Goal: Task Accomplishment & Management: Manage account settings

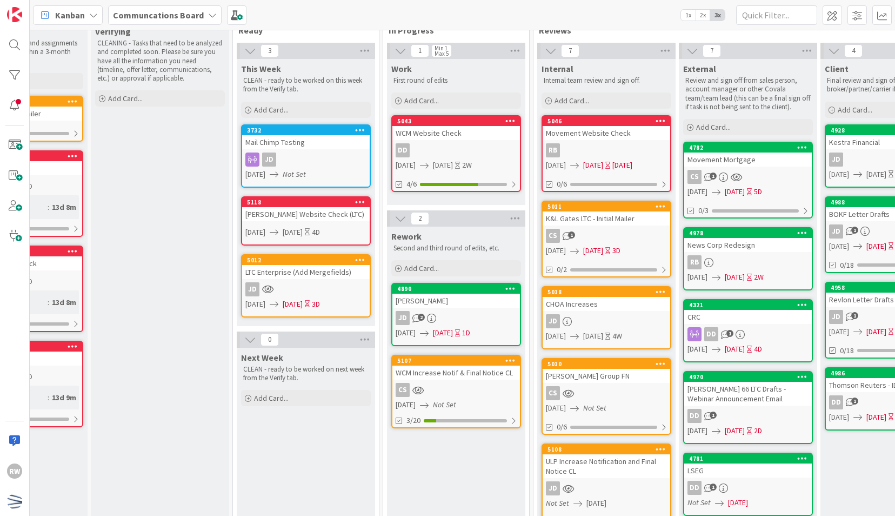
scroll to position [27, 0]
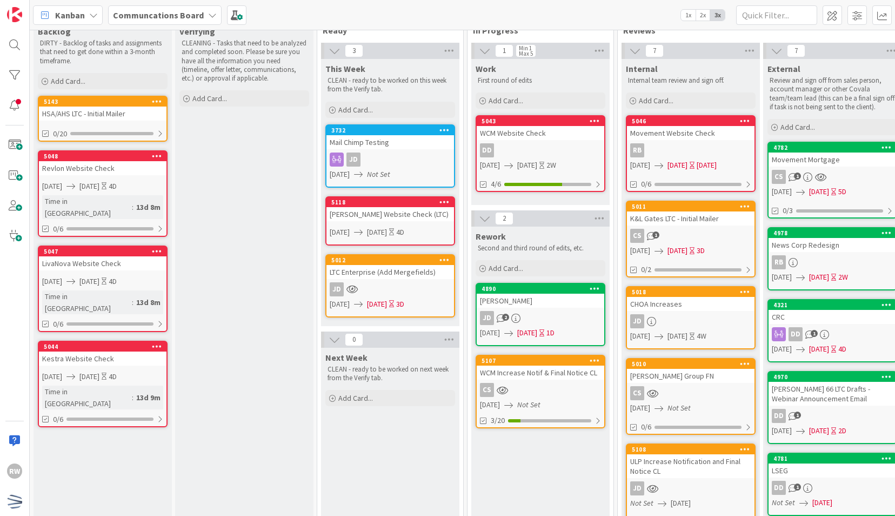
click at [291, 222] on div "Verifying CLEANING - Tasks that need to be analyzed and completed soon. Please …" at bounding box center [244, 452] width 138 height 861
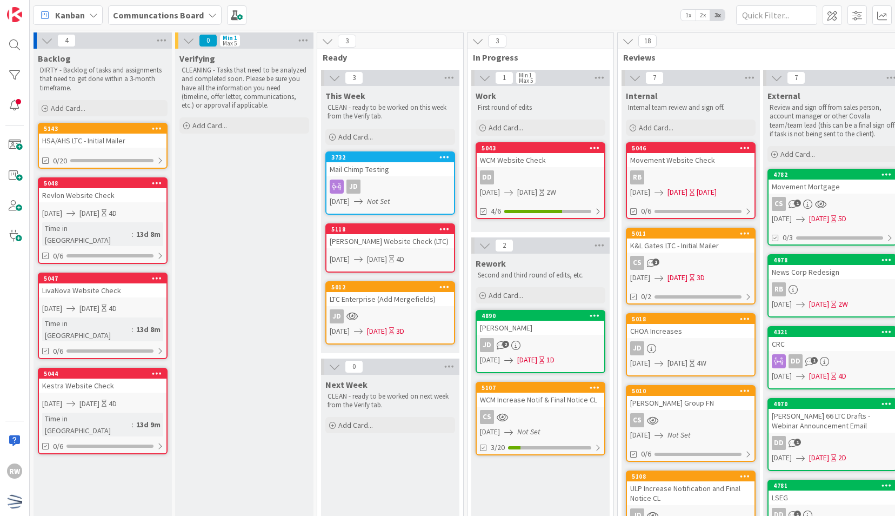
click at [288, 279] on div "Verifying CLEANING - Tasks that need to be analyzed and completed soon. Please …" at bounding box center [244, 479] width 138 height 861
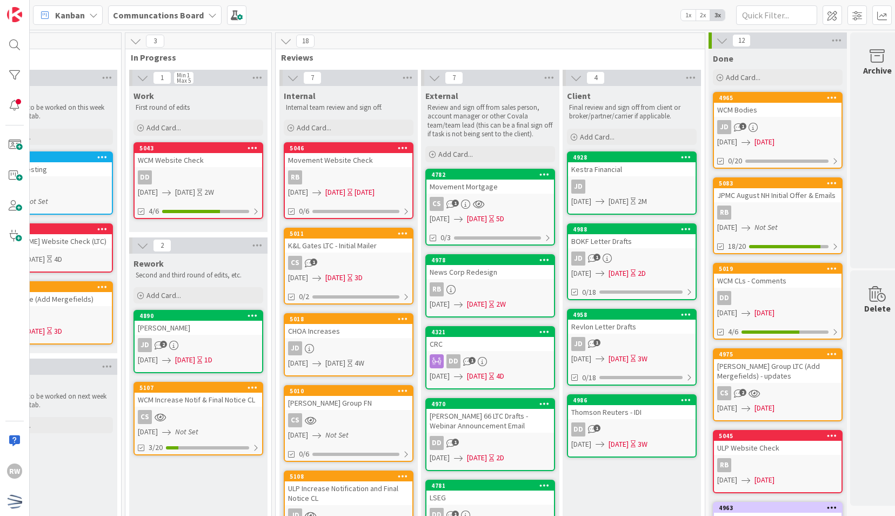
scroll to position [0, 362]
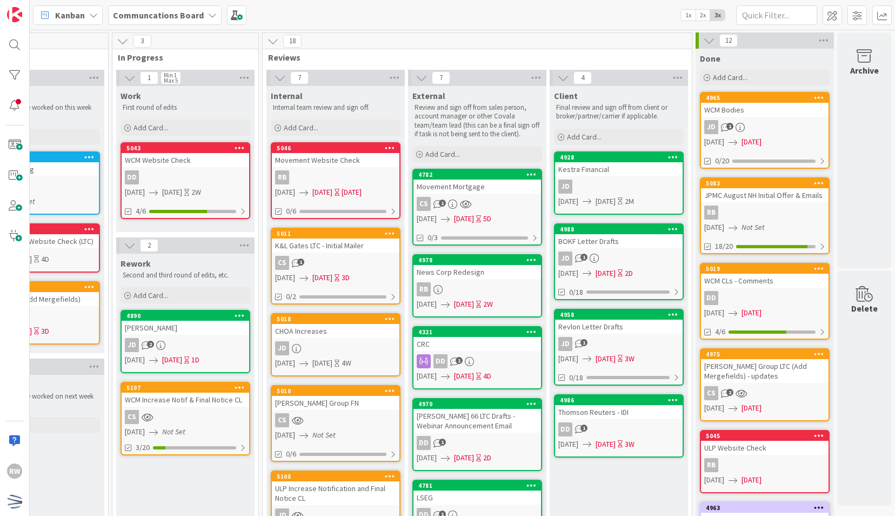
click at [576, 171] on div "Kestra Financial" at bounding box center [619, 169] width 128 height 14
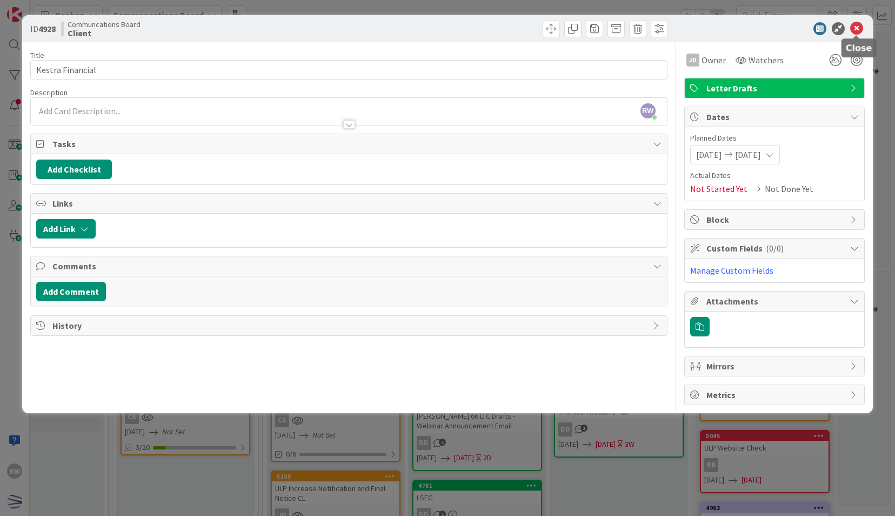
click at [852, 29] on icon at bounding box center [856, 28] width 13 height 13
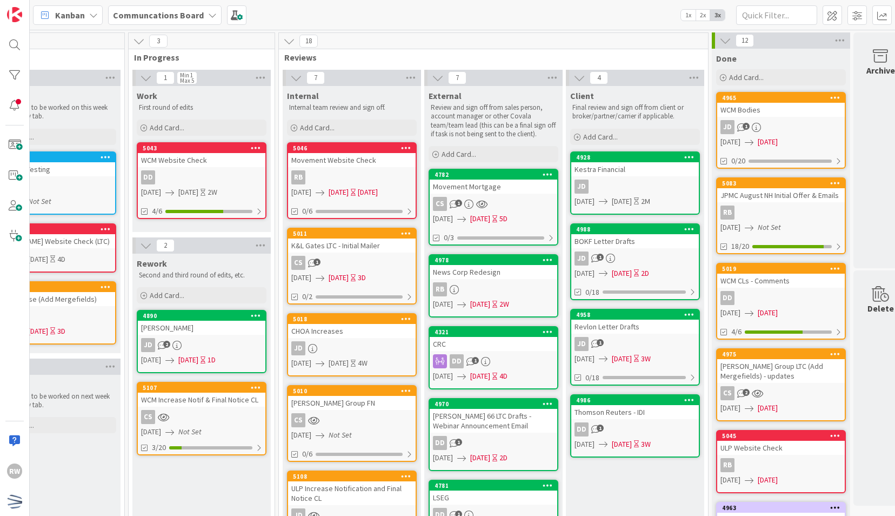
scroll to position [0, 362]
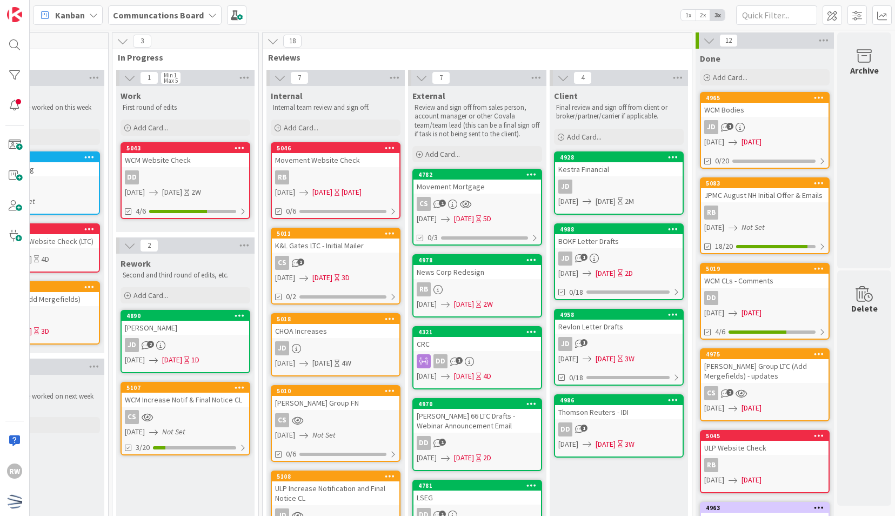
click at [487, 181] on div "Movement Mortgage" at bounding box center [478, 186] width 128 height 14
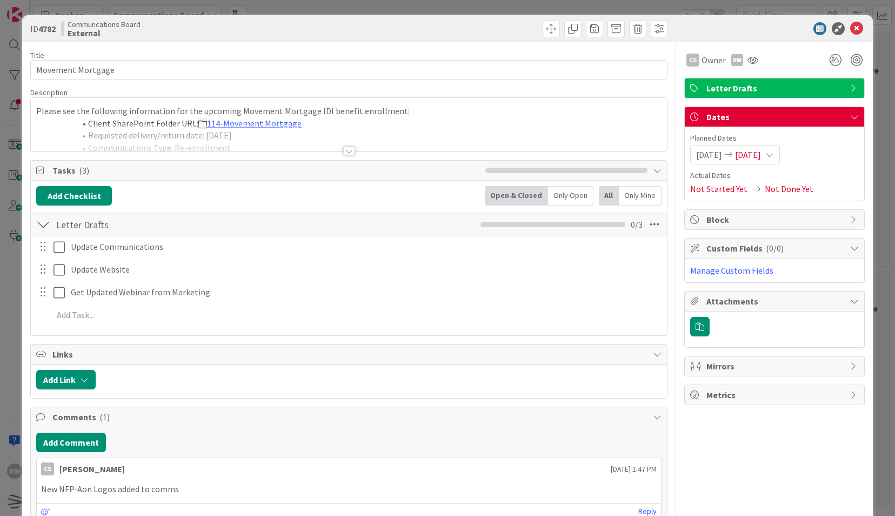
scroll to position [57, 0]
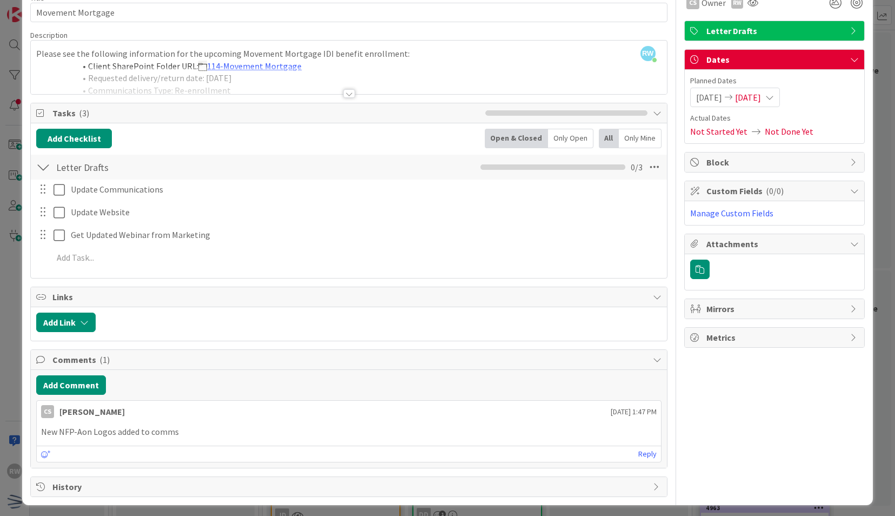
click at [109, 488] on span "History" at bounding box center [349, 486] width 595 height 13
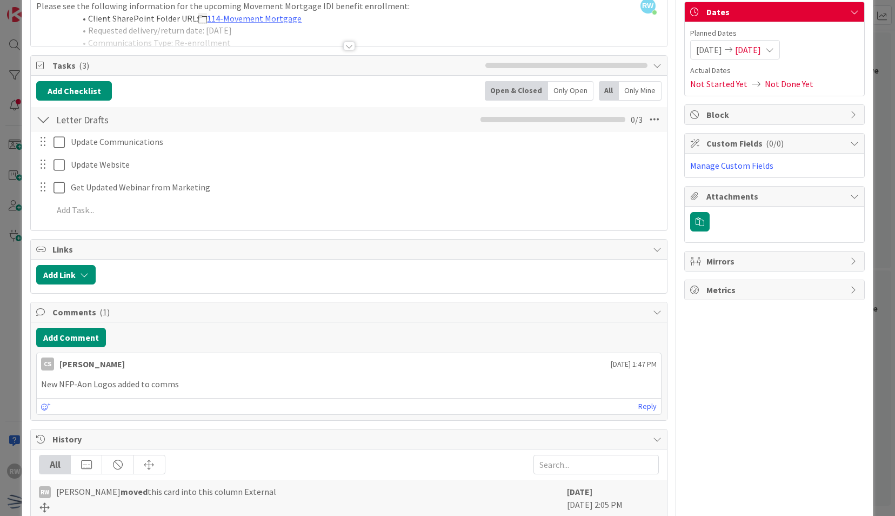
scroll to position [104, 0]
click at [707, 293] on span "Metrics" at bounding box center [776, 290] width 138 height 13
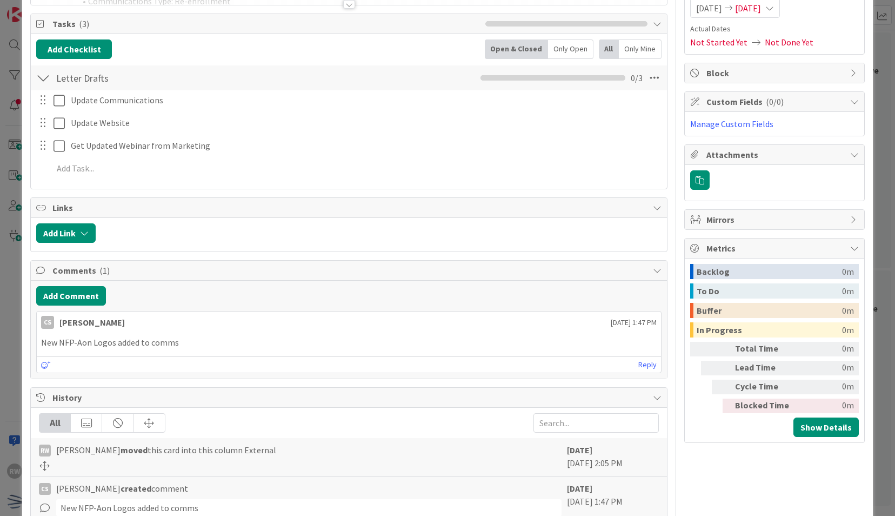
scroll to position [145, 0]
click at [735, 217] on span "Mirrors" at bounding box center [776, 220] width 138 height 13
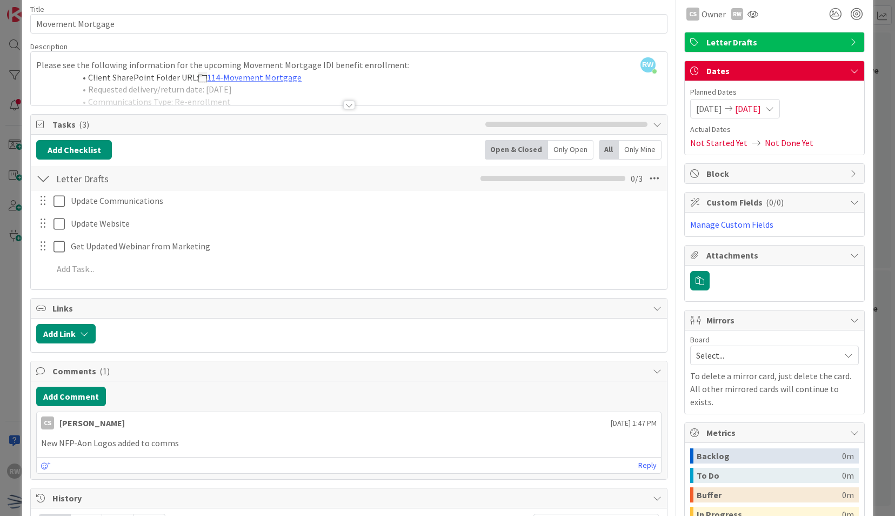
scroll to position [0, 0]
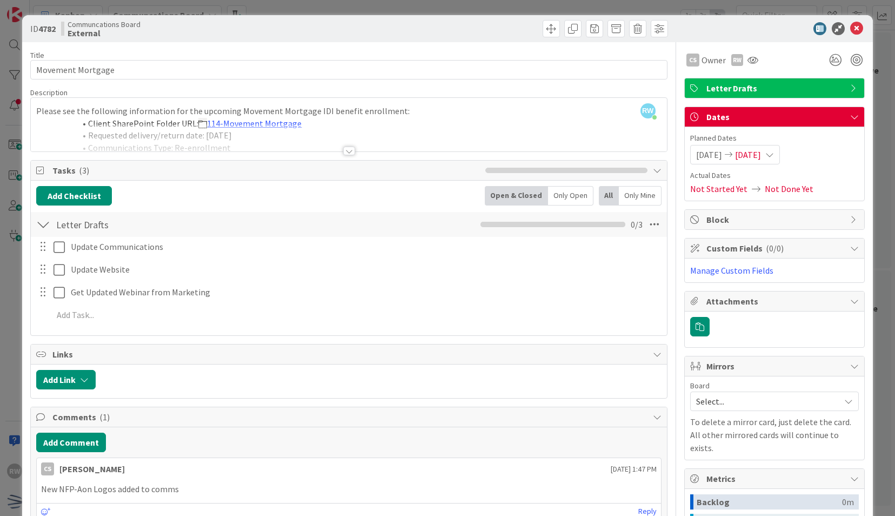
click at [695, 217] on div "Block" at bounding box center [774, 219] width 179 height 19
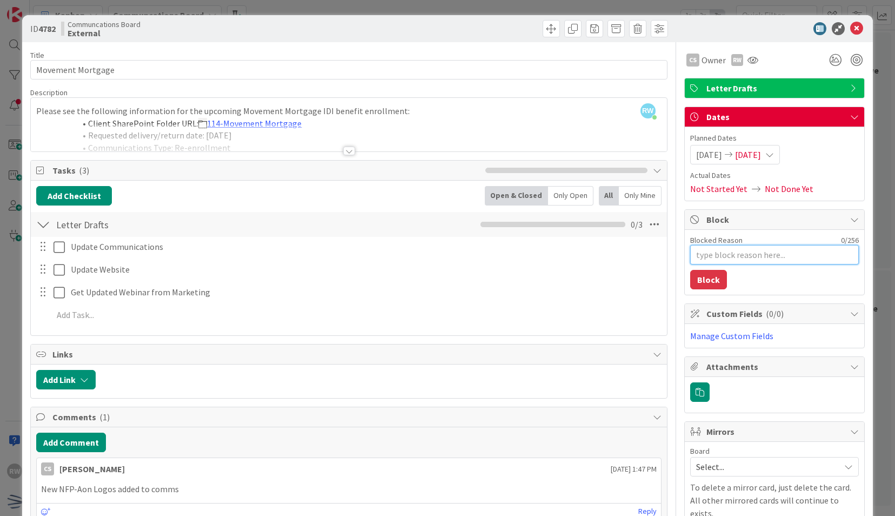
click at [713, 251] on textarea "Blocked Reason" at bounding box center [774, 254] width 169 height 19
click at [345, 153] on div at bounding box center [349, 151] width 12 height 9
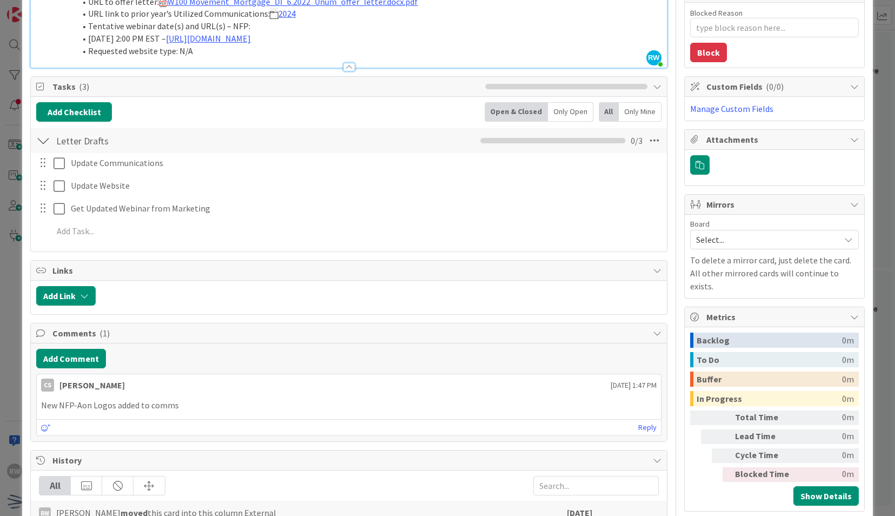
scroll to position [131, 0]
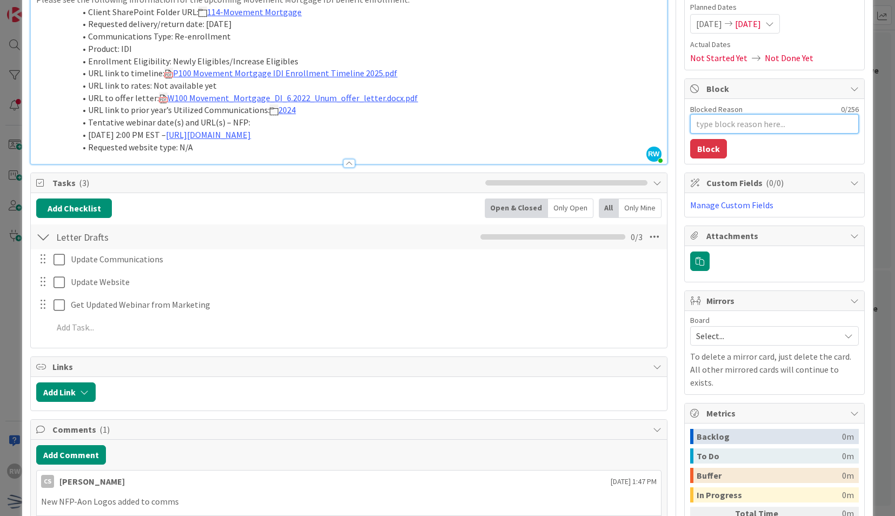
click at [737, 122] on textarea "Blocked Reason" at bounding box center [774, 123] width 169 height 19
type textarea "x"
type textarea "F"
type textarea "x"
type textarea "Fo"
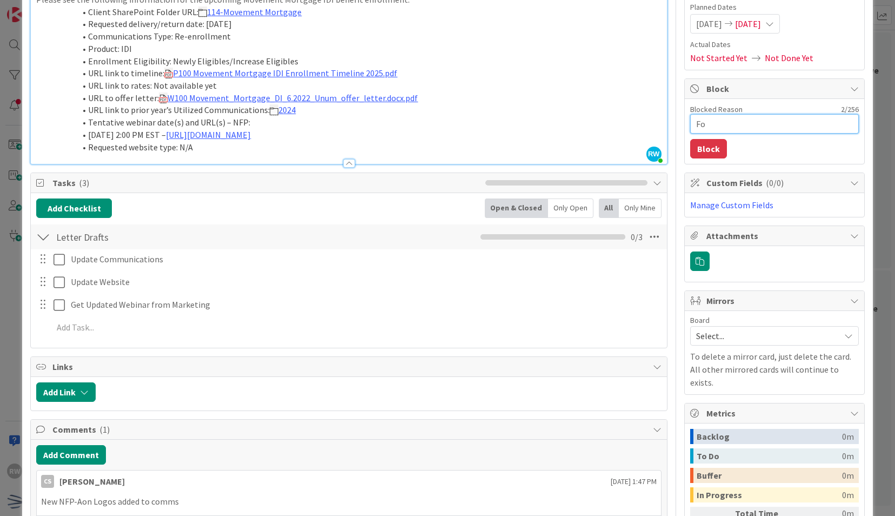
type textarea "x"
type textarea "Fol"
type textarea "x"
type textarea "Foll"
type textarea "x"
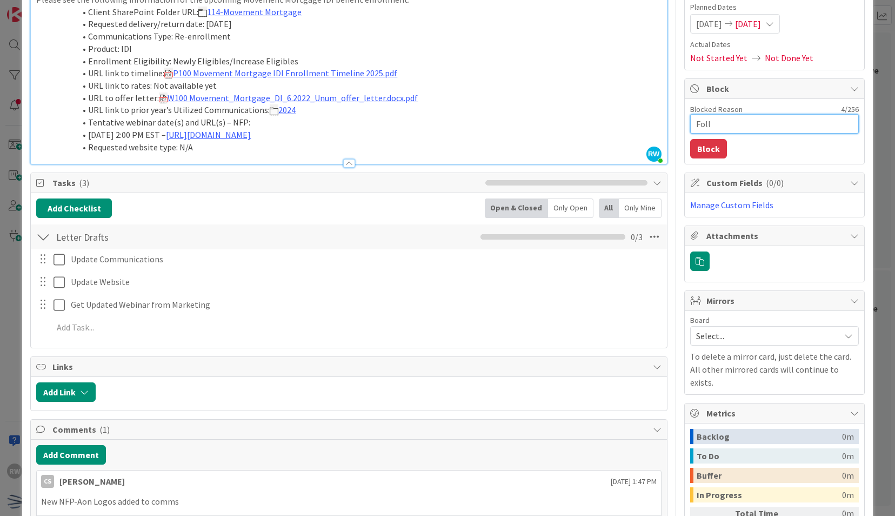
type textarea "Follo"
type textarea "x"
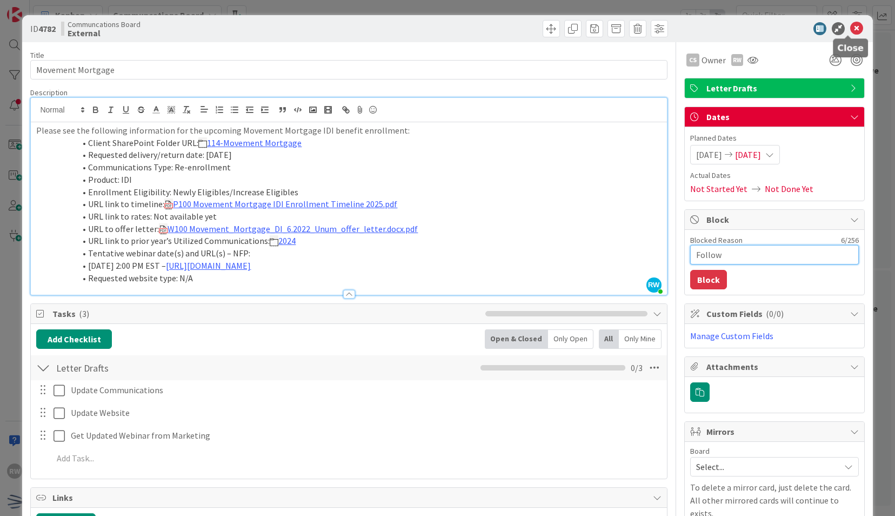
type textarea "Follow"
click at [850, 25] on icon at bounding box center [856, 28] width 13 height 13
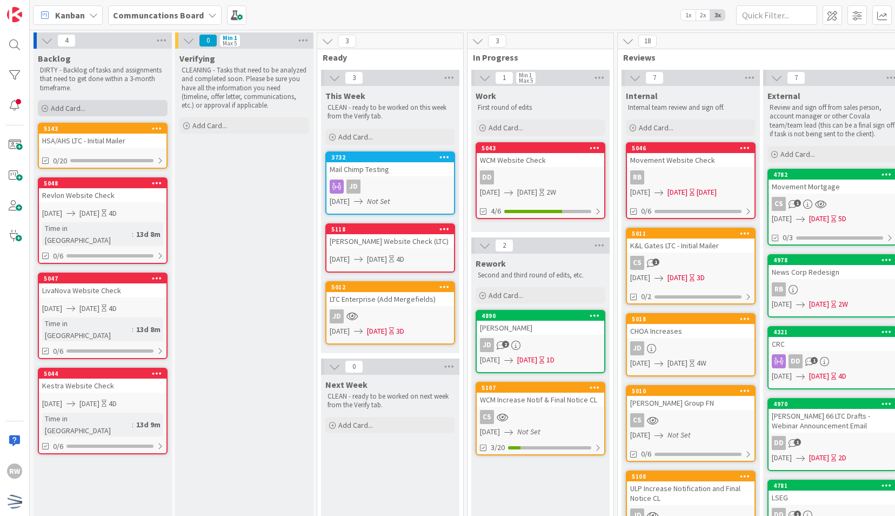
click at [146, 110] on div "Add Card..." at bounding box center [103, 108] width 130 height 16
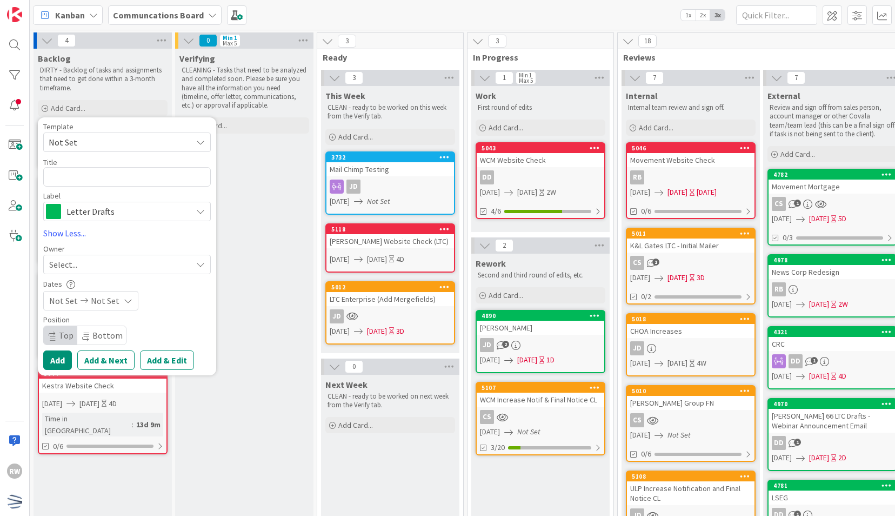
click at [132, 142] on span "Not Set" at bounding box center [116, 142] width 135 height 14
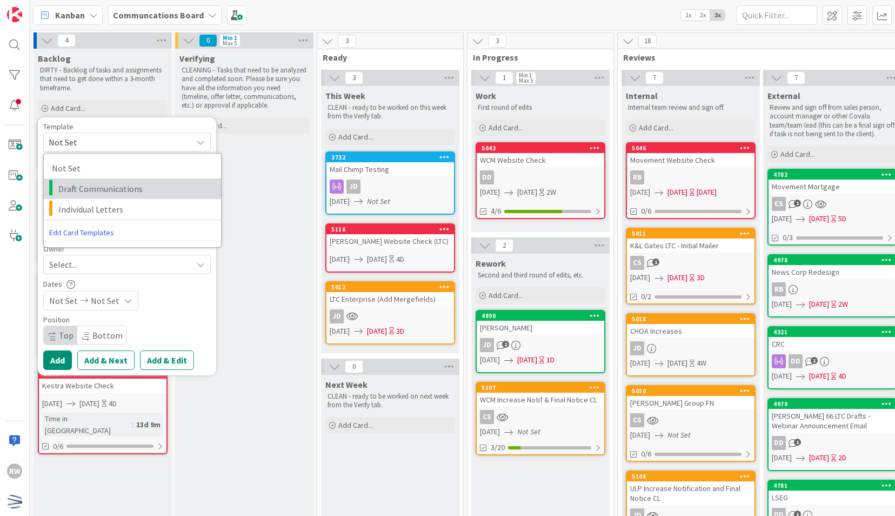
click at [125, 191] on span "Draft Communications" at bounding box center [135, 189] width 155 height 14
type textarea "x"
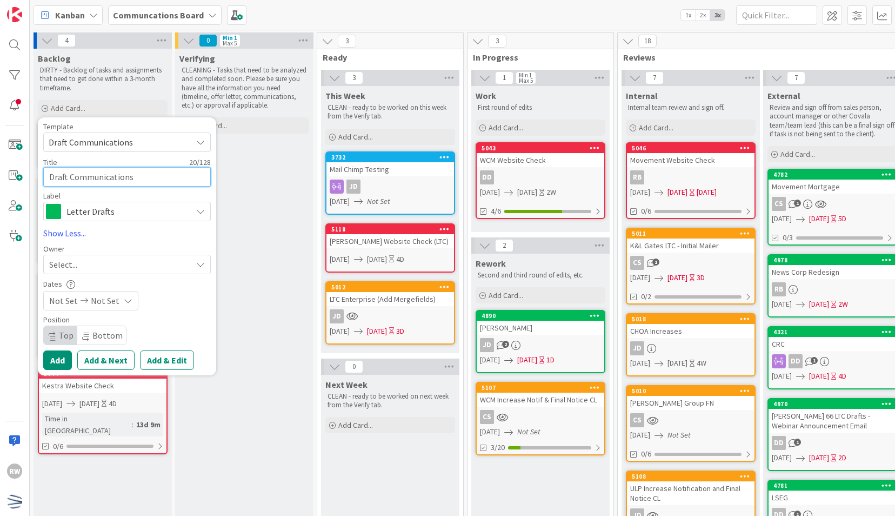
click at [112, 178] on textarea "Draft Communications" at bounding box center [127, 176] width 168 height 19
click at [143, 178] on textarea "Draft Communications" at bounding box center [127, 176] width 168 height 19
type textarea "X"
type textarea "x"
type textarea "XY"
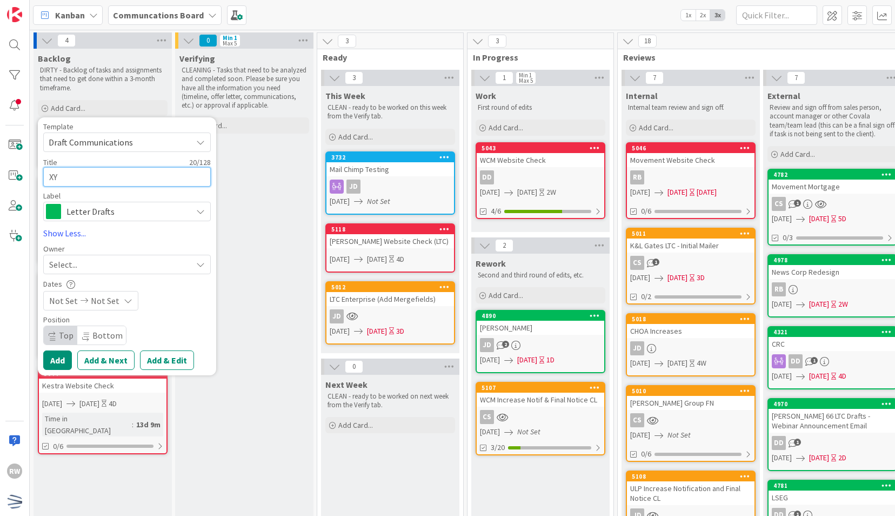
type textarea "x"
type textarea "XYZ"
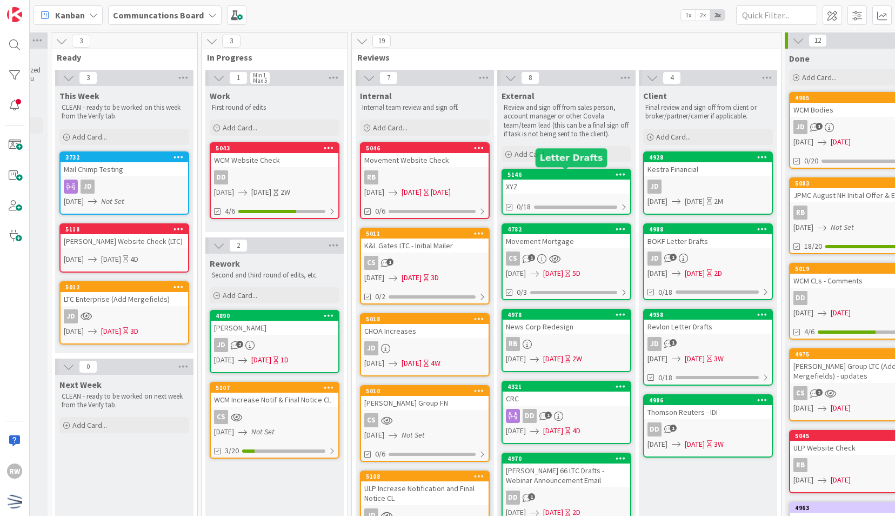
scroll to position [0, 268]
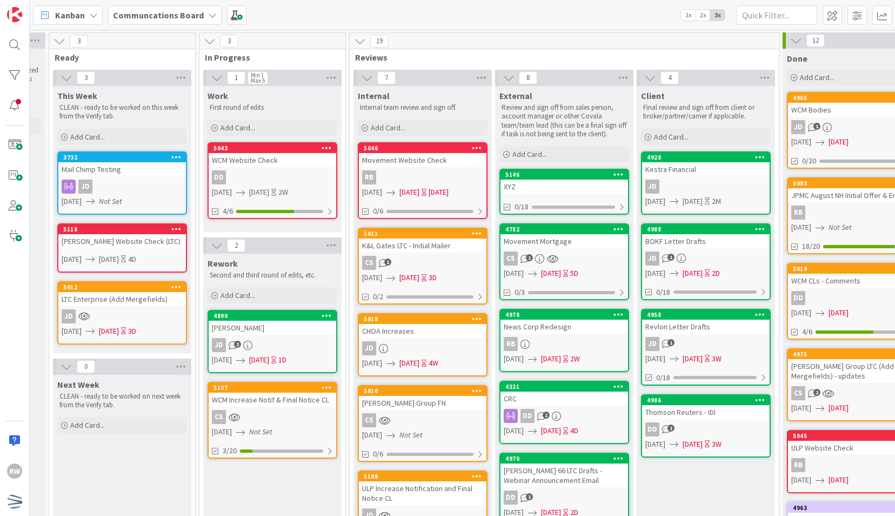
click at [582, 183] on div "XYZ" at bounding box center [565, 186] width 128 height 14
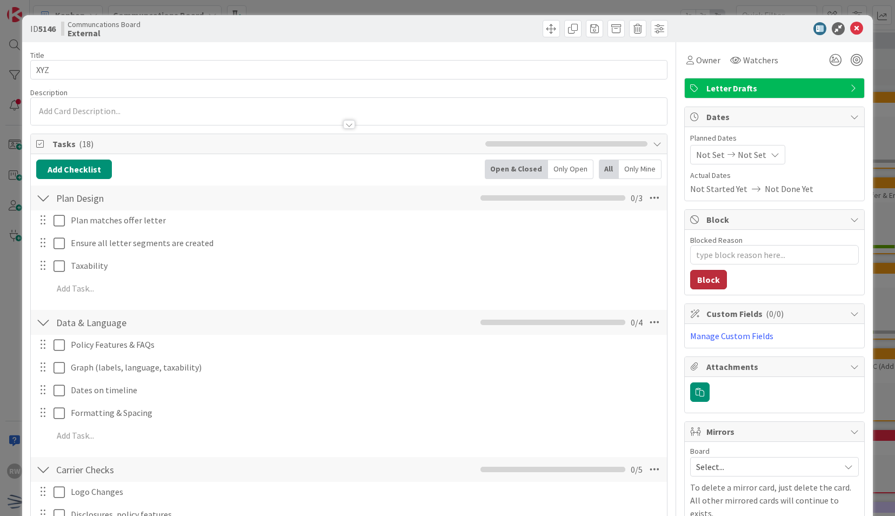
scroll to position [27, 0]
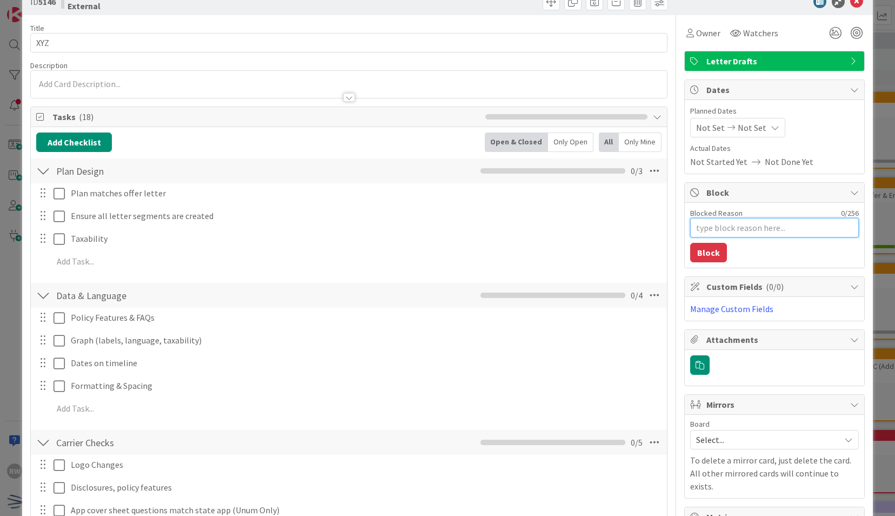
click at [717, 226] on textarea "Blocked Reason" at bounding box center [774, 227] width 169 height 19
type textarea "x"
type textarea "F"
type textarea "x"
type textarea "Fo"
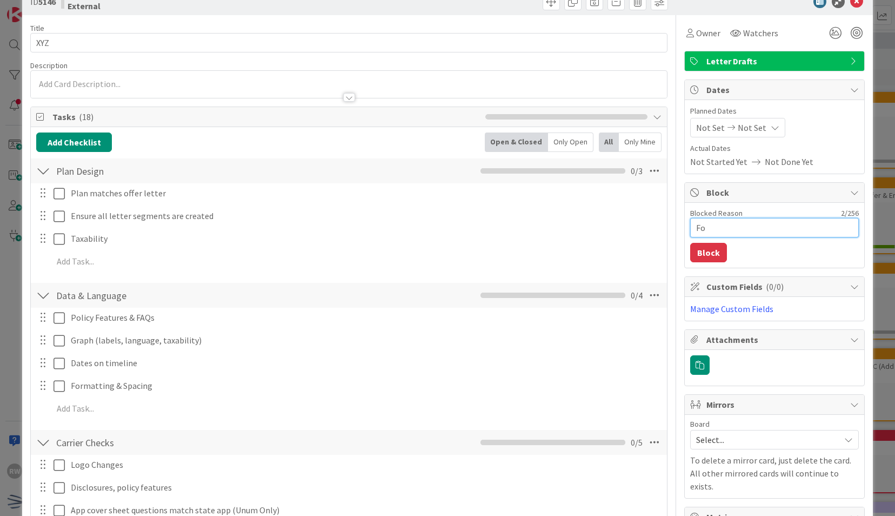
type textarea "x"
type textarea "Fol"
type textarea "x"
type textarea "Foll"
type textarea "x"
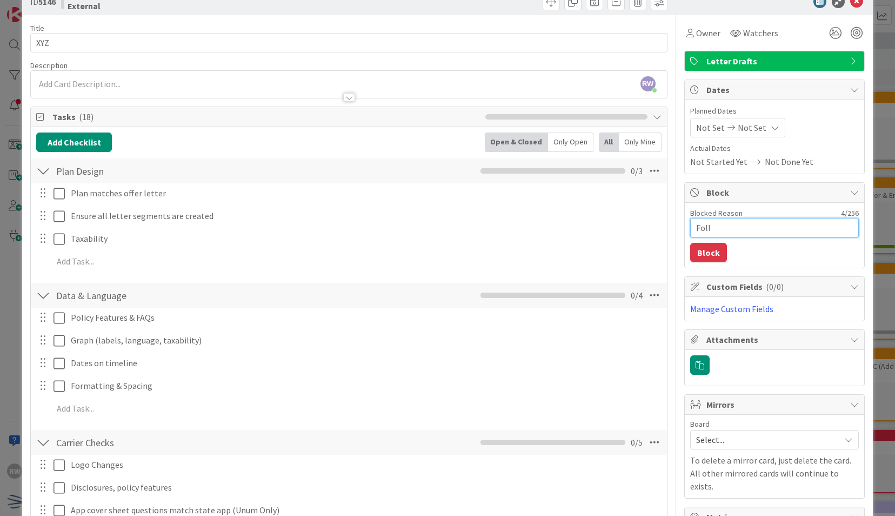
type textarea "Follo"
type textarea "x"
type textarea "Followe"
type textarea "x"
type textarea "Followed"
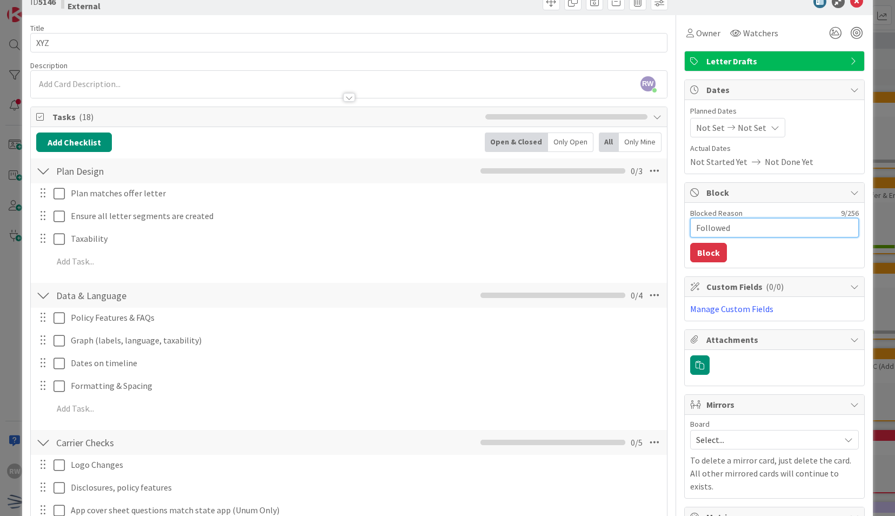
type textarea "x"
type textarea "Followed u"
type textarea "x"
type textarea "Followed up"
type textarea "x"
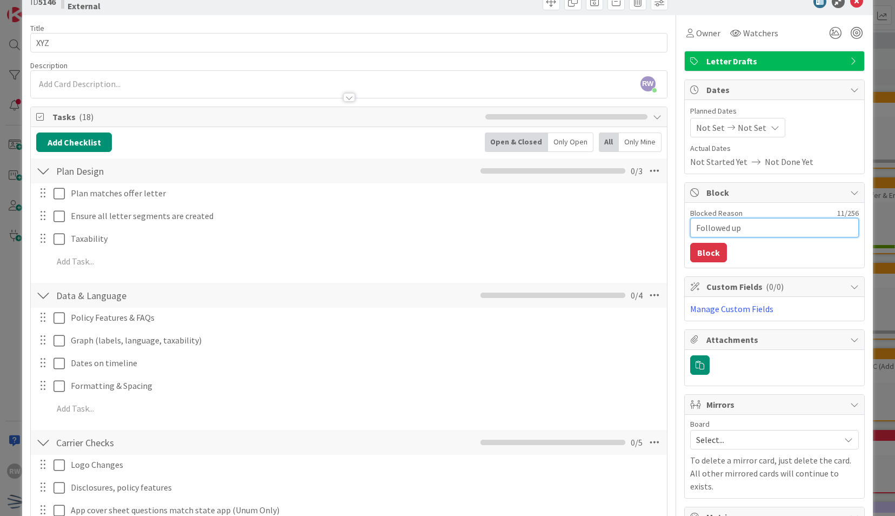
type textarea "Followed up"
type textarea "x"
type textarea "Followed up 9"
type textarea "x"
type textarea "Followed up 9/"
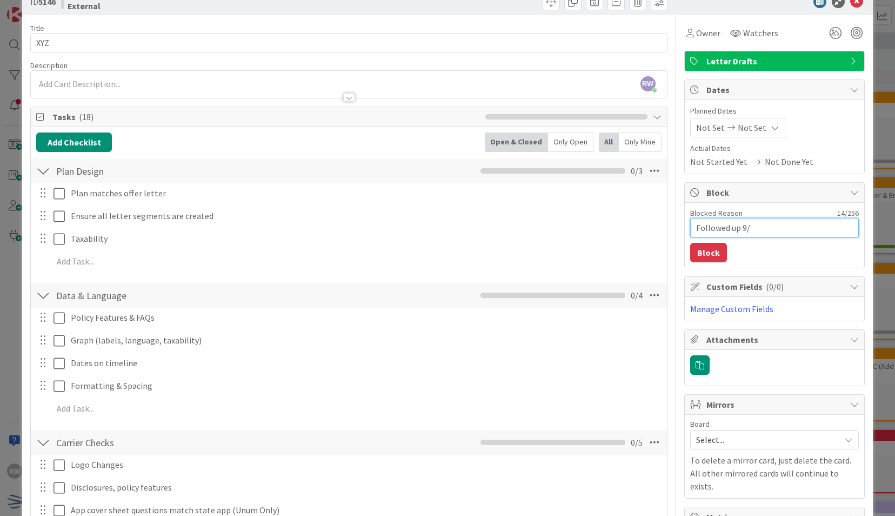
type textarea "x"
type textarea "Followed up 9/1"
type textarea "x"
type textarea "Followed up 9/15"
click at [700, 253] on button "Block" at bounding box center [708, 252] width 37 height 19
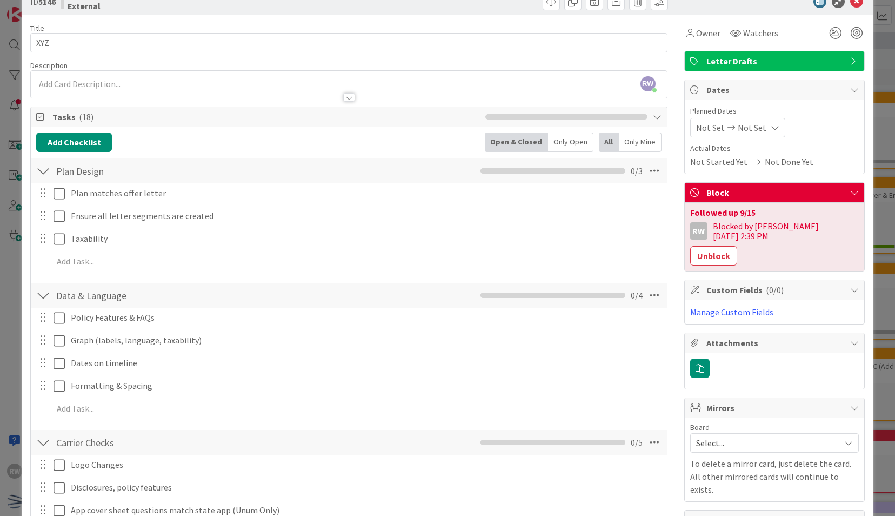
scroll to position [0, 0]
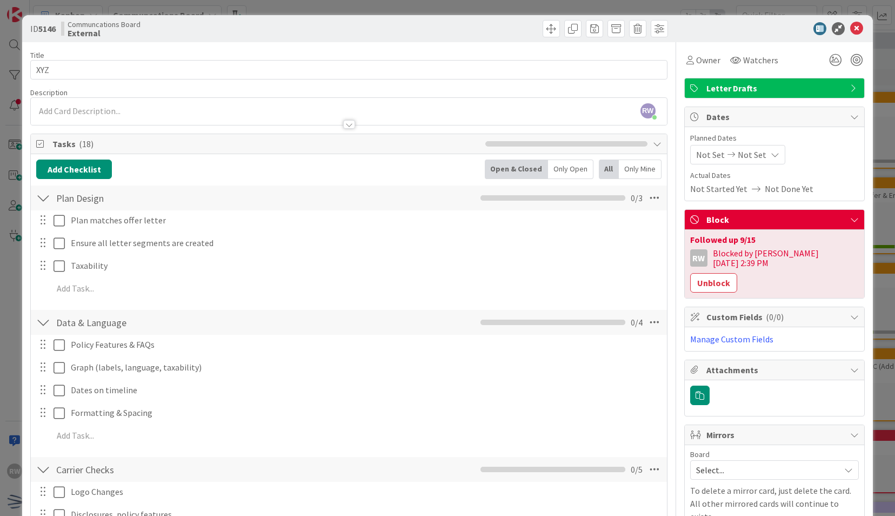
click at [851, 25] on icon at bounding box center [856, 28] width 13 height 13
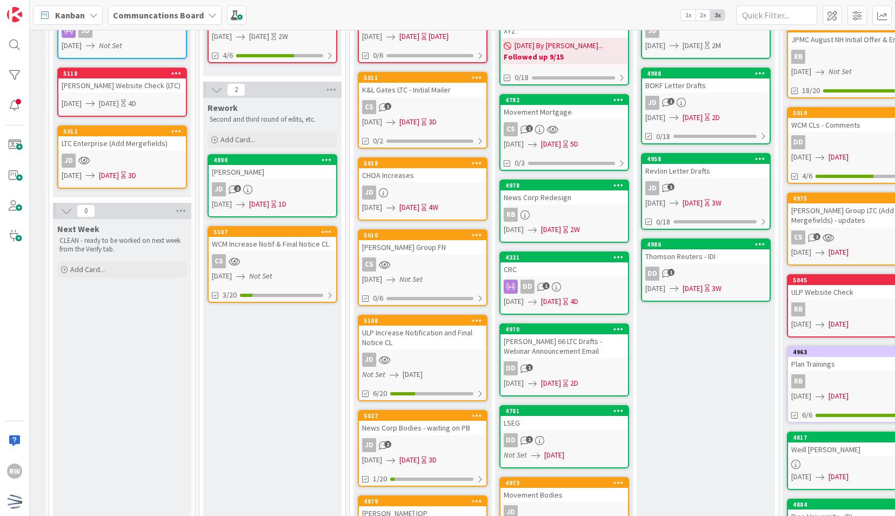
scroll to position [0, 268]
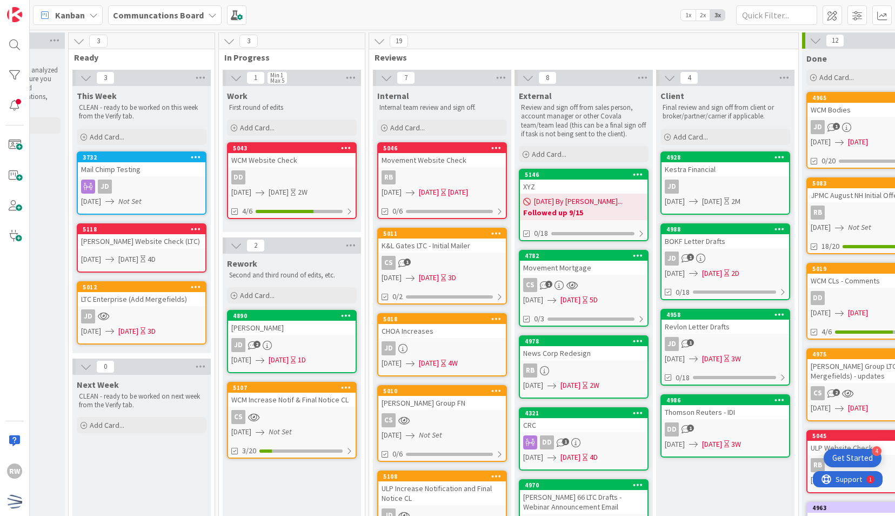
click at [455, 172] on div "RB" at bounding box center [442, 177] width 128 height 14
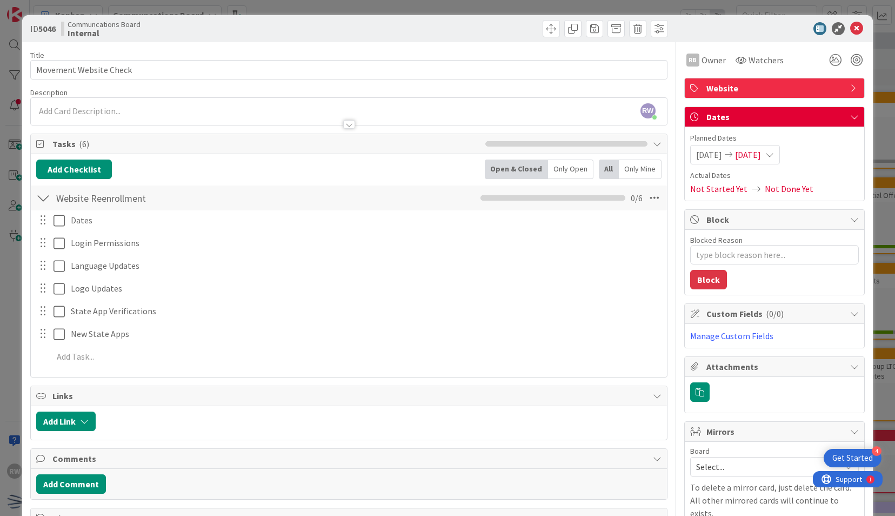
click at [860, 26] on div "ID 5046 Communcations Board Internal" at bounding box center [447, 28] width 850 height 27
click at [850, 28] on icon at bounding box center [856, 28] width 13 height 13
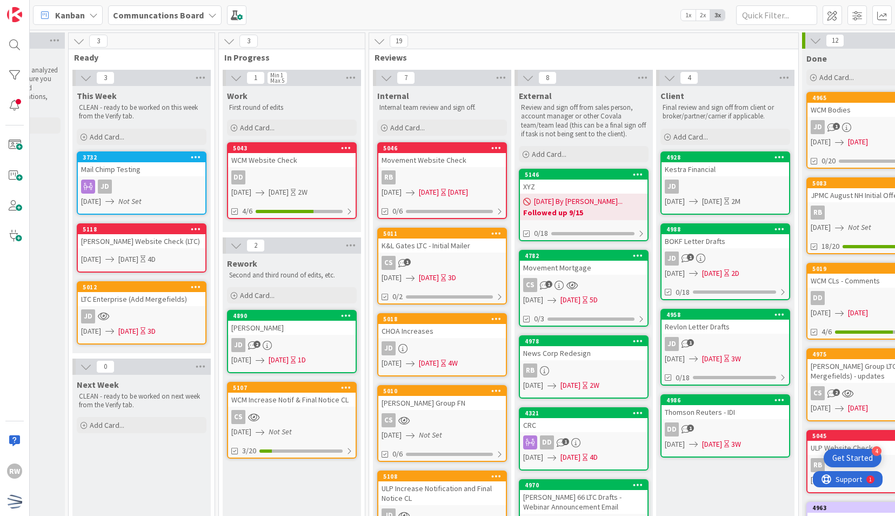
click at [581, 212] on b "Followed up 9/15" at bounding box center [583, 212] width 121 height 11
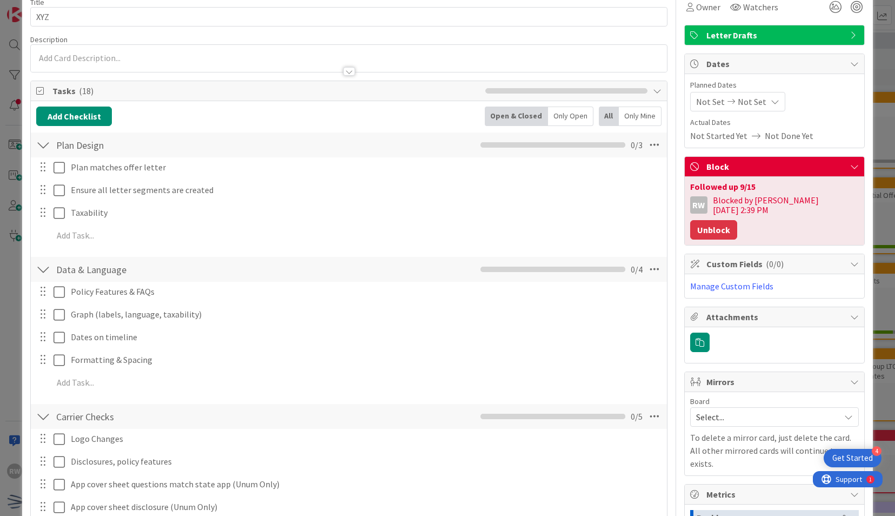
click at [737, 220] on button "Unblock" at bounding box center [713, 229] width 47 height 19
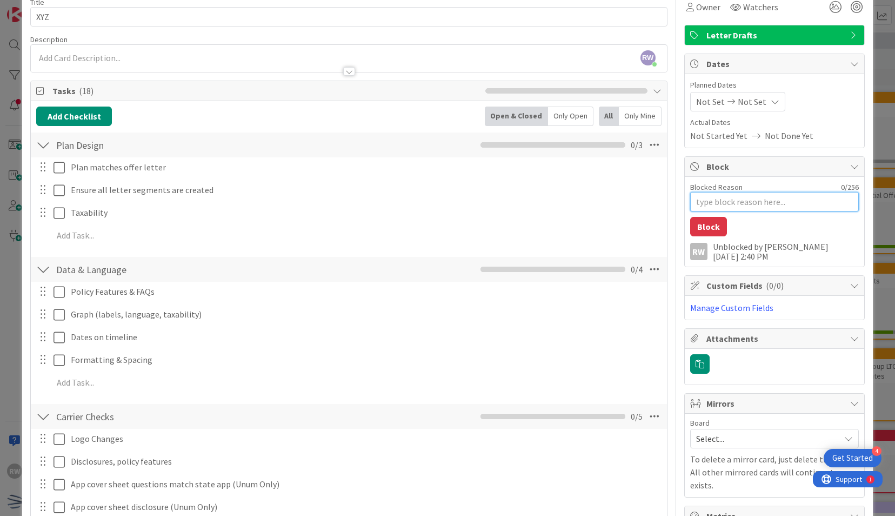
click at [703, 202] on textarea "Blocked Reason" at bounding box center [774, 201] width 169 height 19
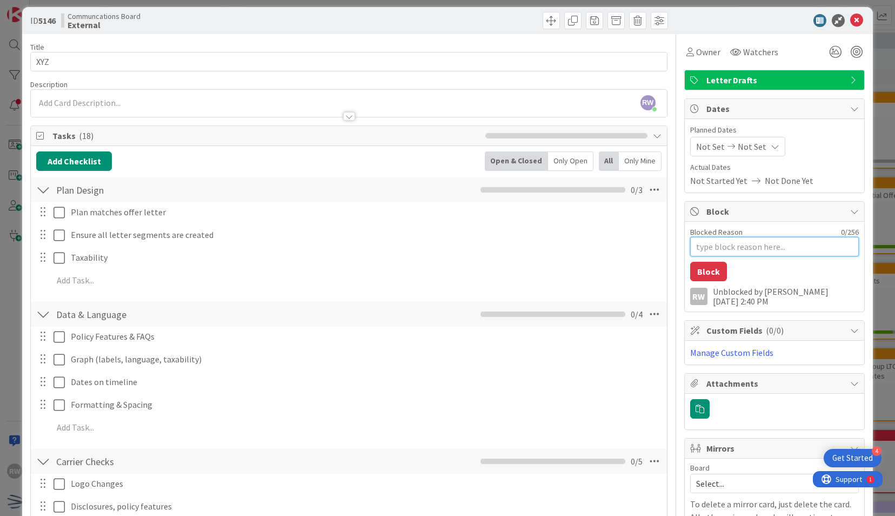
scroll to position [8, 0]
type textarea "x"
type textarea "I"
type textarea "x"
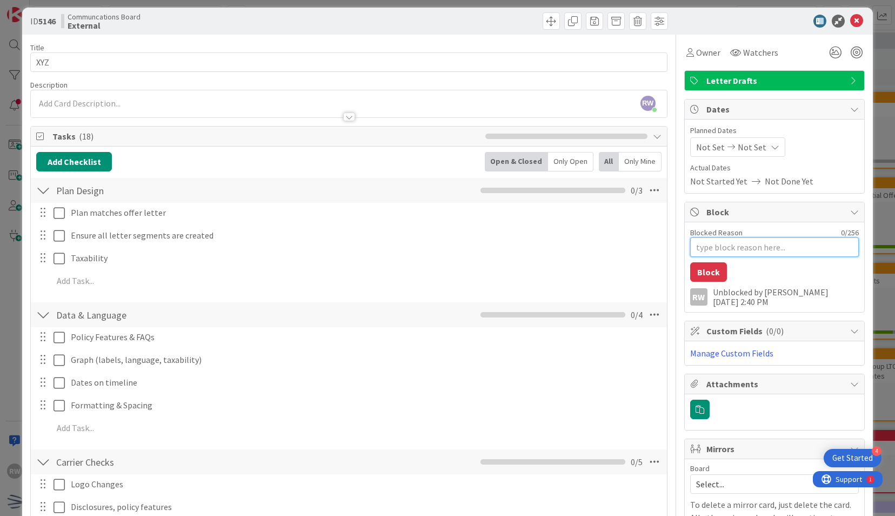
type textarea "F"
type textarea "x"
type textarea "Fo"
type textarea "x"
type textarea "Fol"
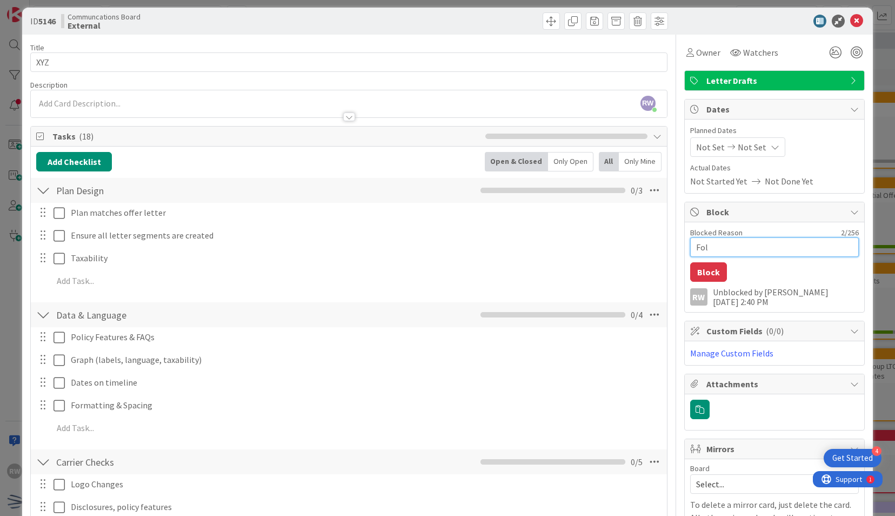
type textarea "x"
type textarea "Foll"
type textarea "x"
type textarea "Follo"
type textarea "x"
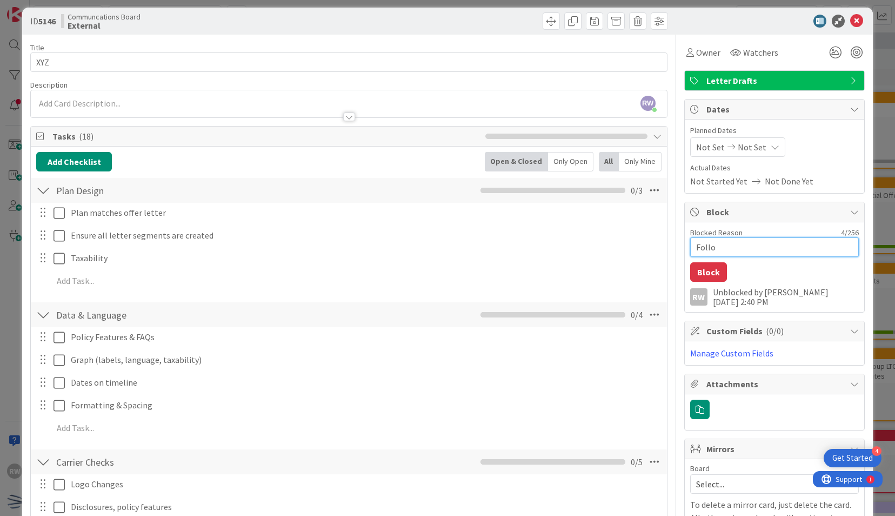
type textarea "Follow"
type textarea "x"
type textarea "Followe"
type textarea "x"
type textarea "Followed"
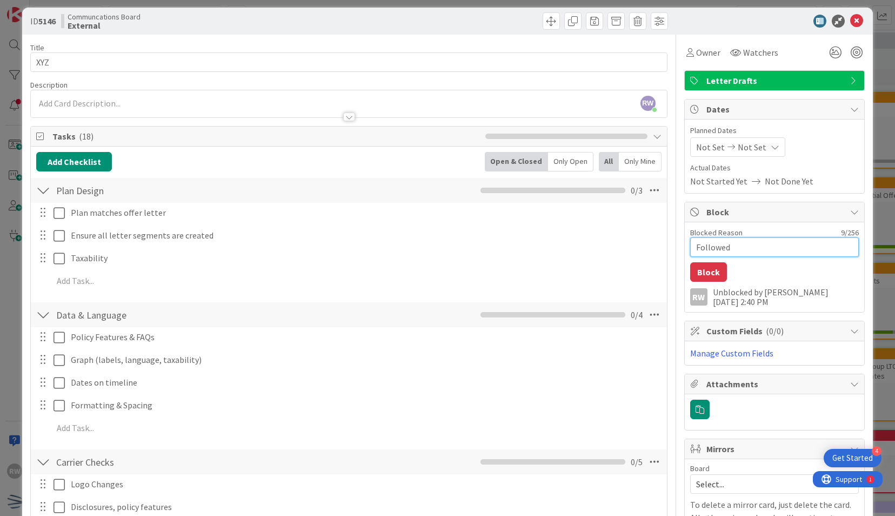
type textarea "x"
type textarea "Followed up"
type textarea "x"
type textarea "Followed up"
type textarea "x"
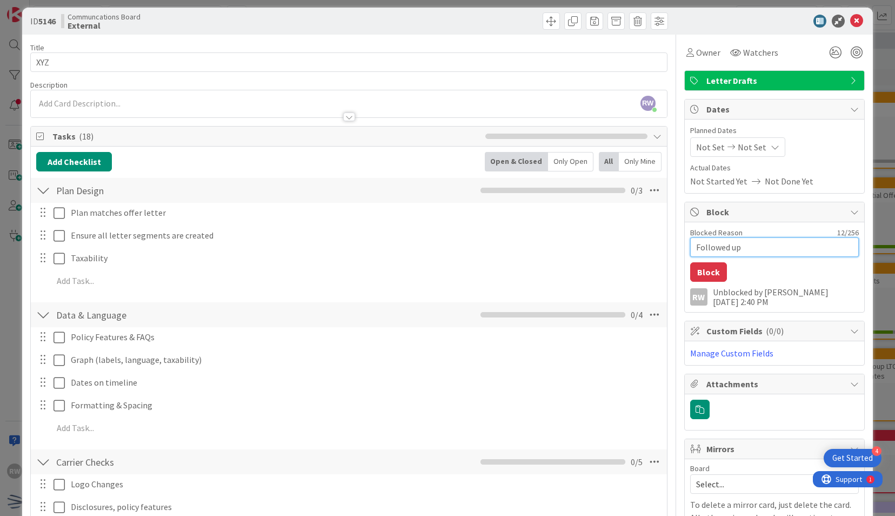
type textarea "Followed up I"
type textarea "x"
type textarea "Followed up IT"
type textarea "x"
type textarea "Followed up IT"
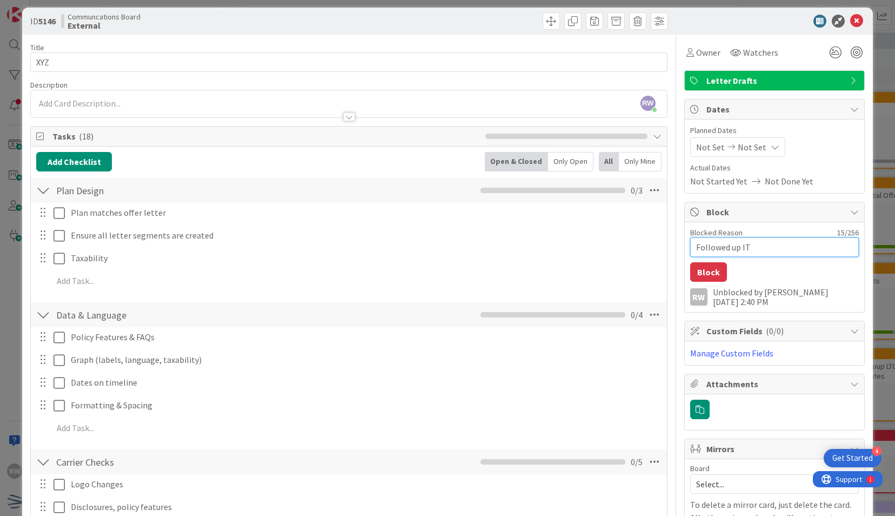
type textarea "x"
type textarea "Followed up IT 9"
type textarea "x"
type textarea "Followed up IT 9/"
type textarea "x"
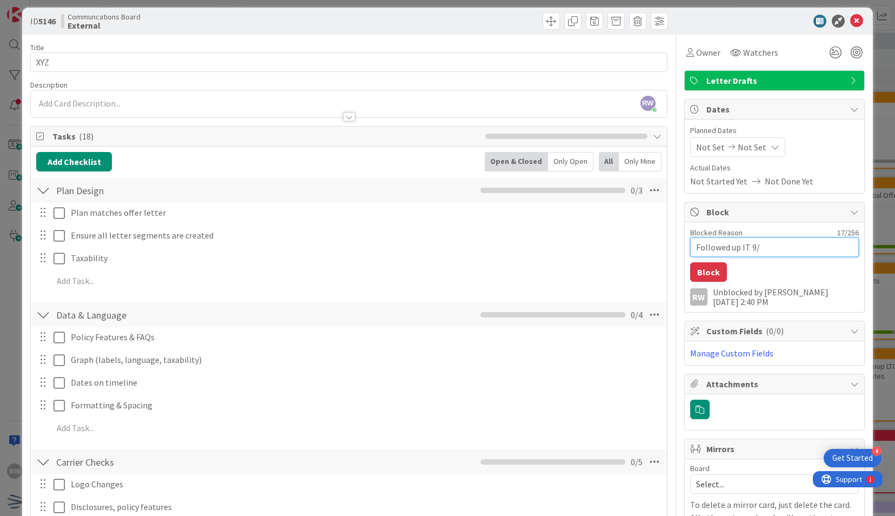
type textarea "Followed up IT 9/1"
type textarea "x"
type textarea "Followed up IT 9/15"
click at [704, 280] on div "Blocked Reason 19 / 256 Followed up IT 9/15 Block RW Unblocked by [PERSON_NAME]…" at bounding box center [774, 267] width 179 height 90
click at [703, 269] on button "Block" at bounding box center [708, 271] width 37 height 19
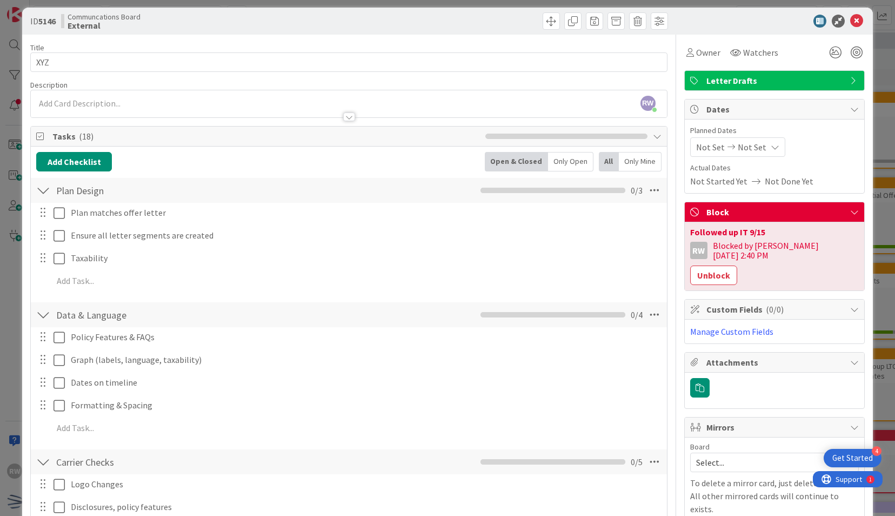
click at [850, 24] on icon at bounding box center [856, 21] width 13 height 13
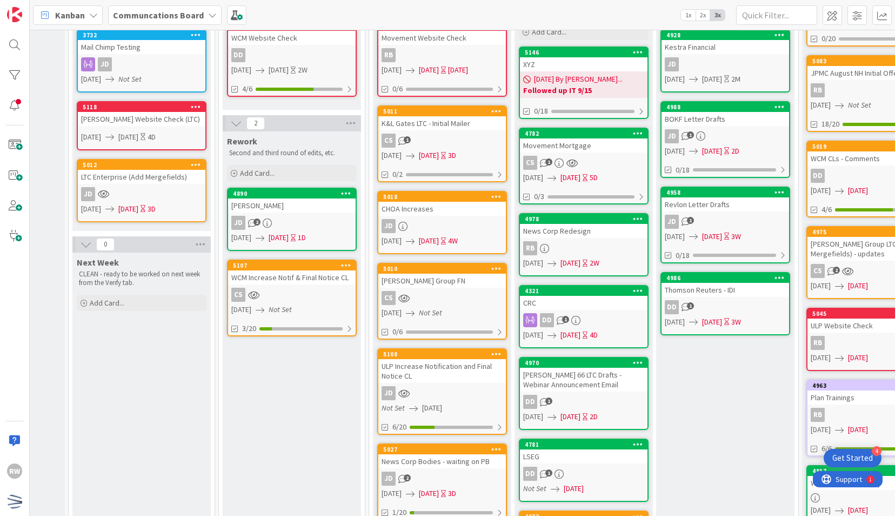
scroll to position [123, 249]
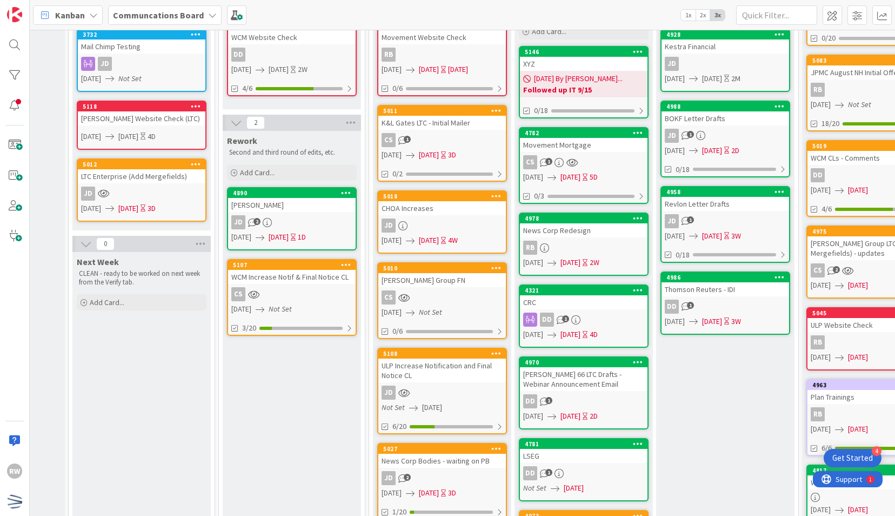
click at [591, 69] on div "XYZ" at bounding box center [584, 64] width 128 height 14
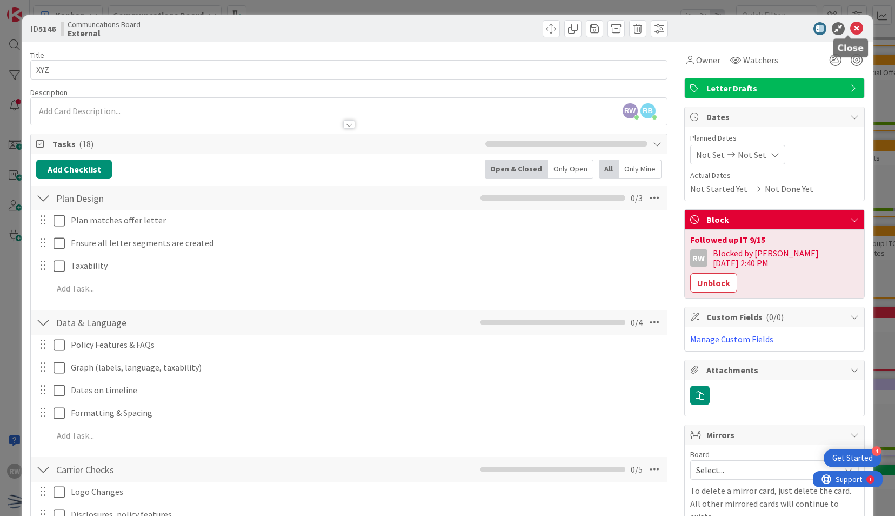
click at [850, 29] on icon at bounding box center [856, 28] width 13 height 13
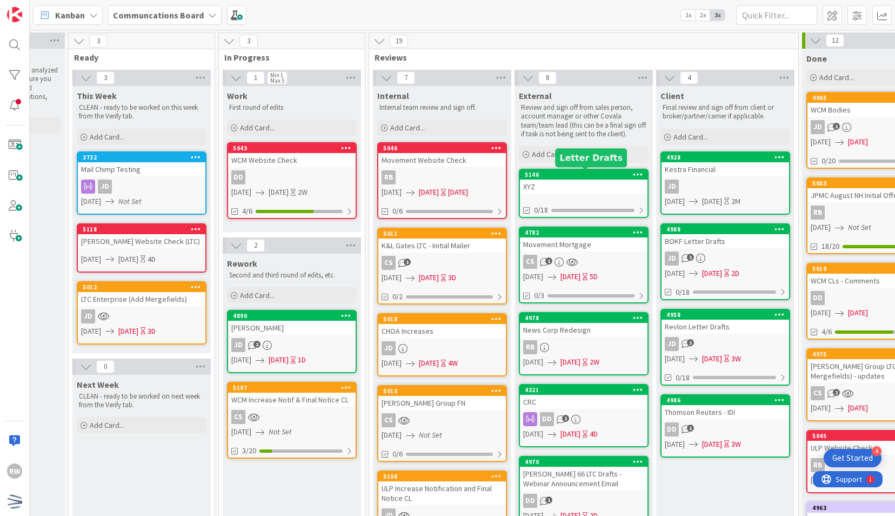
click at [559, 178] on div "5146" at bounding box center [584, 175] width 128 height 10
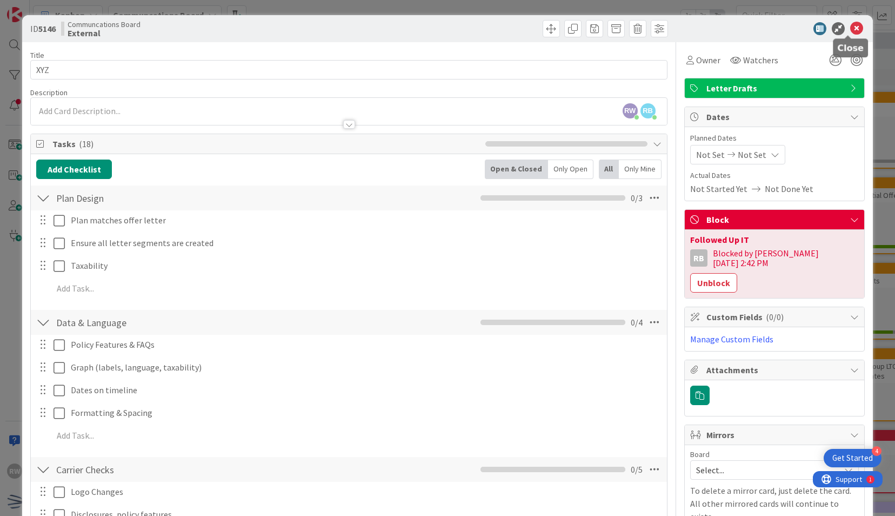
click at [850, 24] on icon at bounding box center [856, 28] width 13 height 13
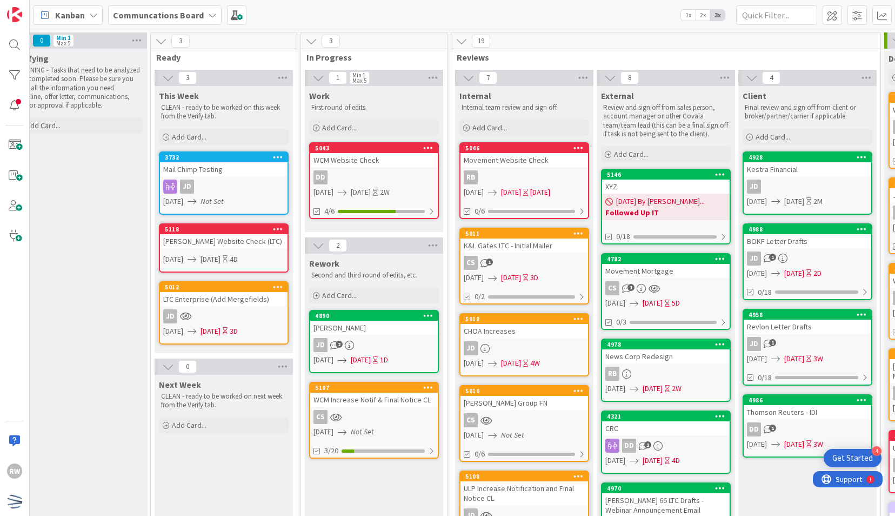
scroll to position [0, 362]
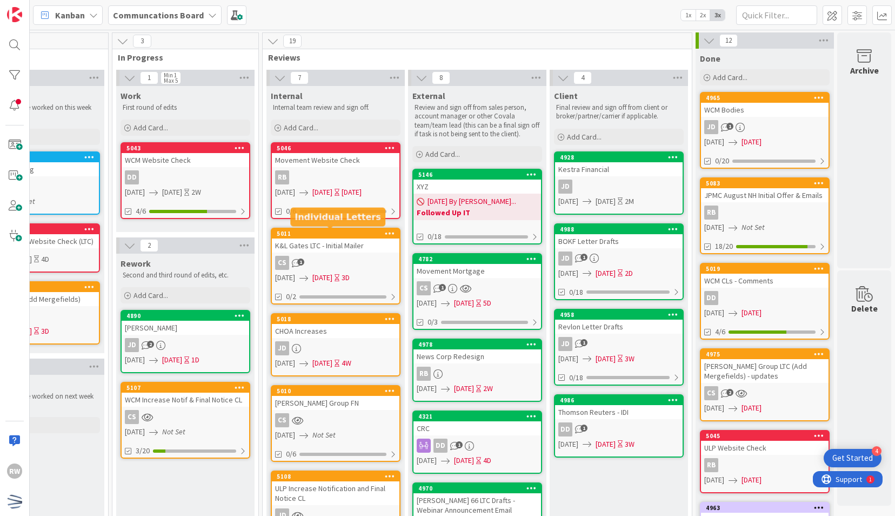
click at [327, 242] on div "K&L Gates LTC - Initial Mailer" at bounding box center [336, 245] width 128 height 14
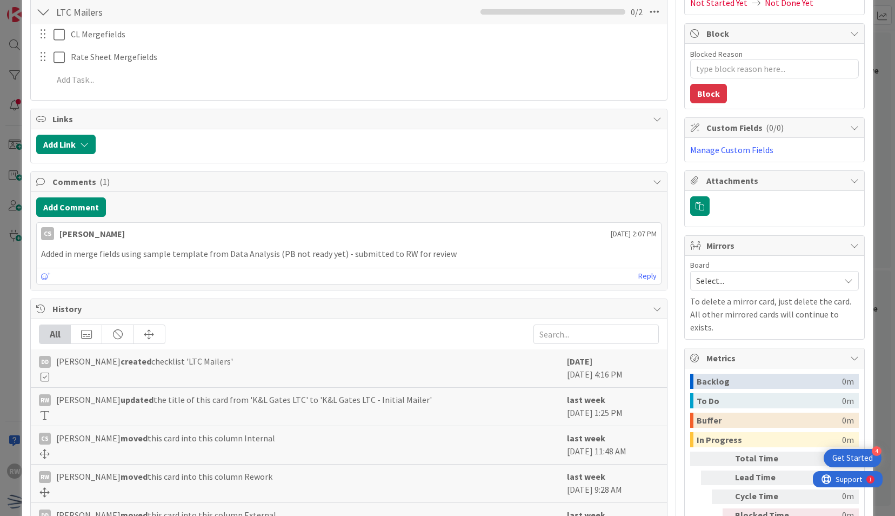
click at [56, 302] on span "History" at bounding box center [349, 308] width 595 height 13
type textarea "x"
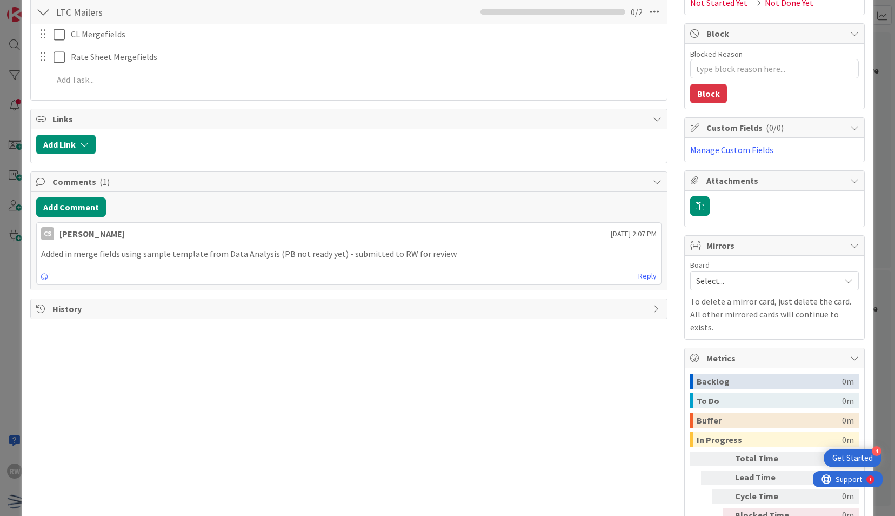
scroll to position [138, 0]
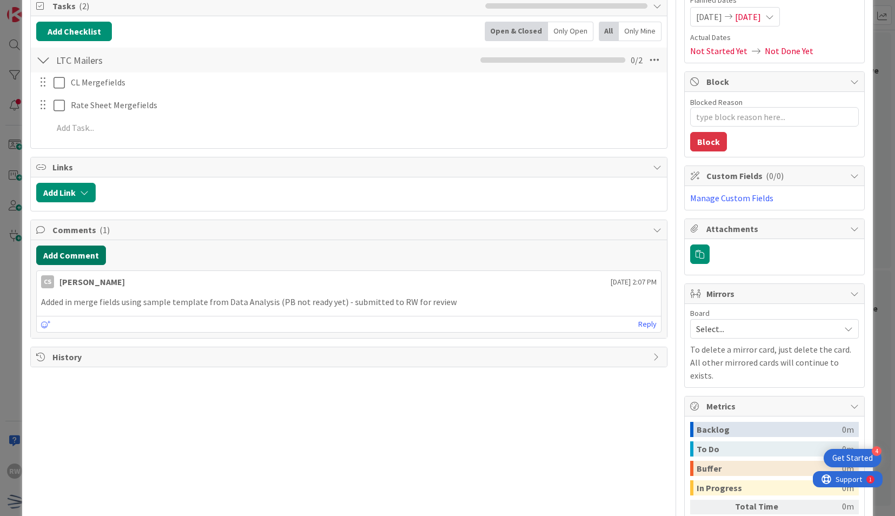
click at [89, 254] on button "Add Comment" at bounding box center [71, 254] width 70 height 19
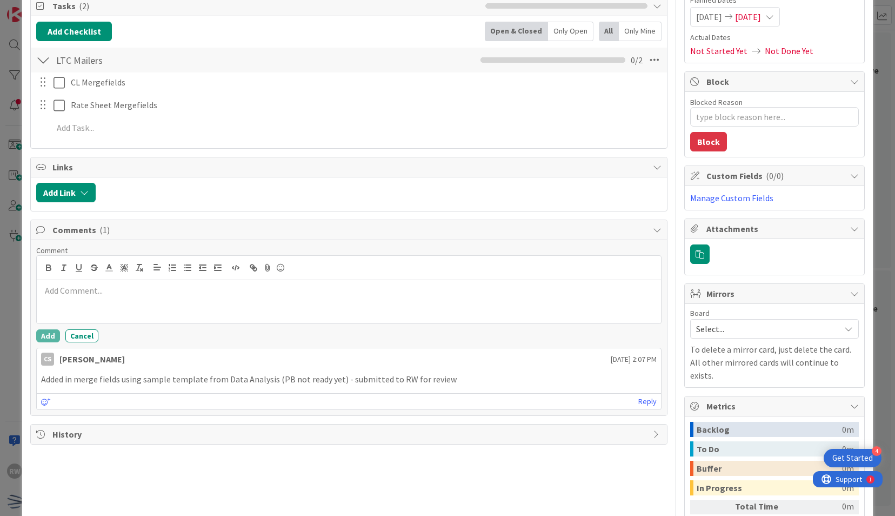
click at [122, 294] on div at bounding box center [349, 301] width 624 height 43
click at [46, 332] on button "Add" at bounding box center [48, 335] width 24 height 13
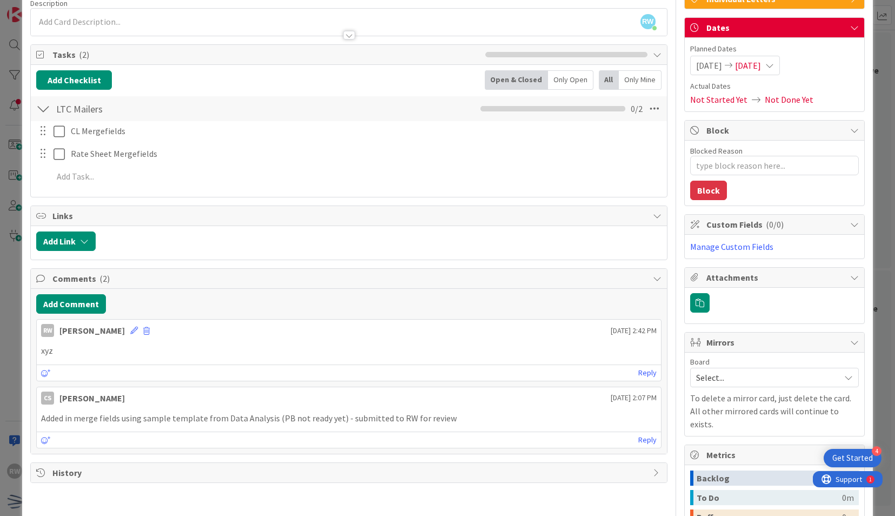
scroll to position [99, 0]
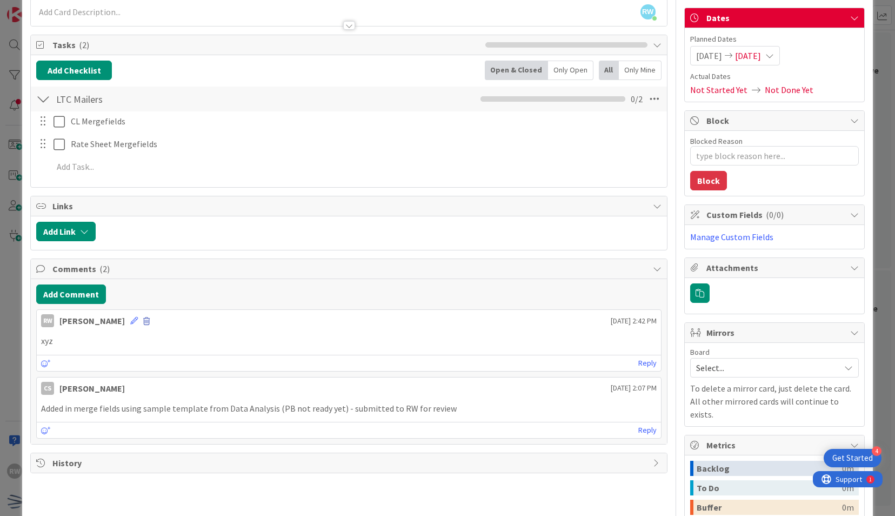
click at [143, 320] on span at bounding box center [146, 321] width 6 height 8
click at [157, 367] on button "Delete" at bounding box center [169, 371] width 41 height 19
type textarea "x"
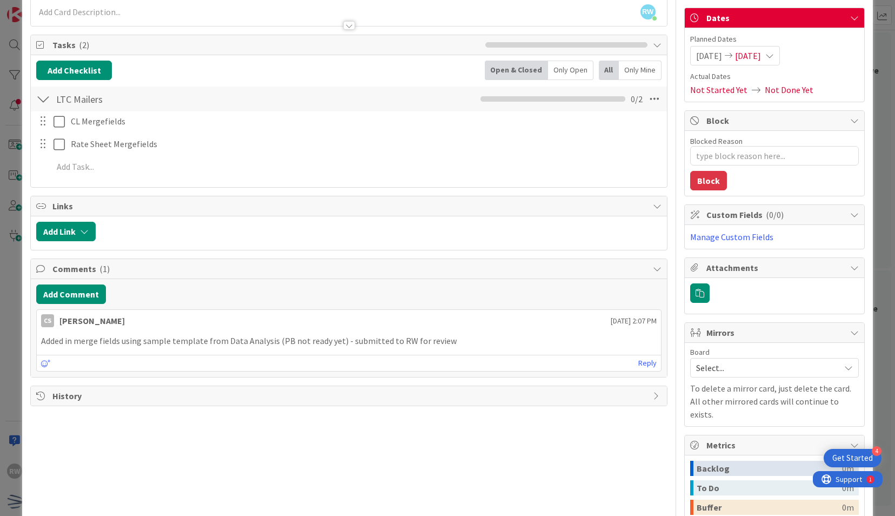
scroll to position [0, 0]
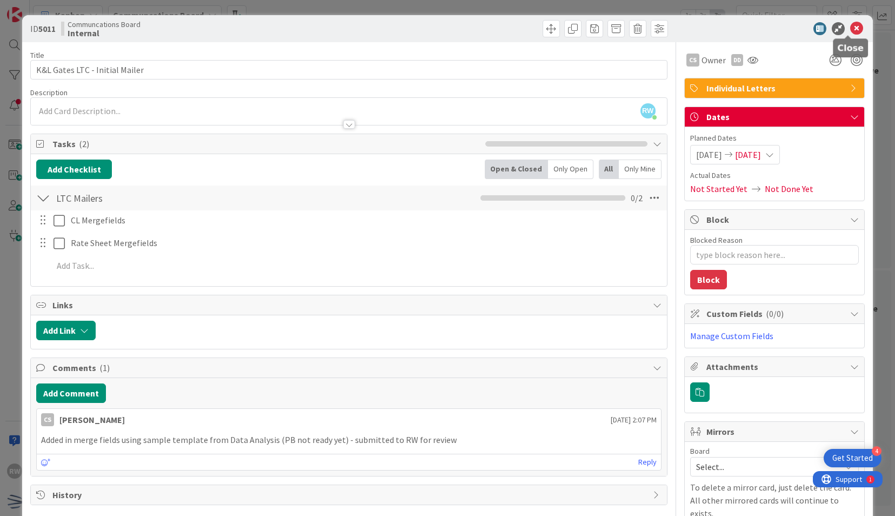
click at [850, 31] on icon at bounding box center [856, 28] width 13 height 13
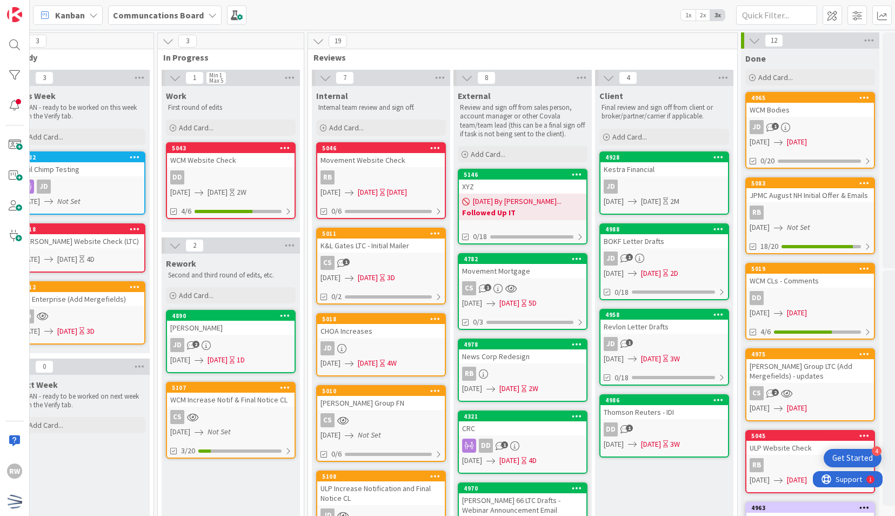
scroll to position [0, 350]
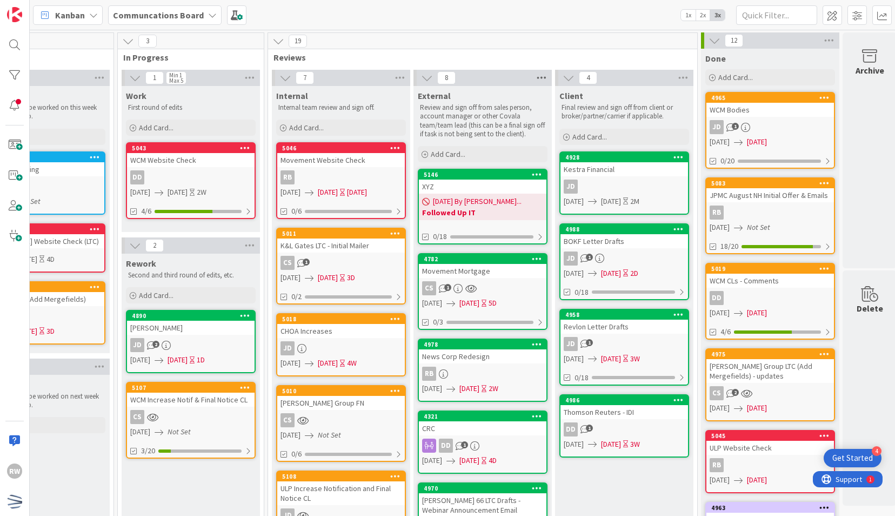
click at [540, 76] on icon at bounding box center [542, 78] width 14 height 16
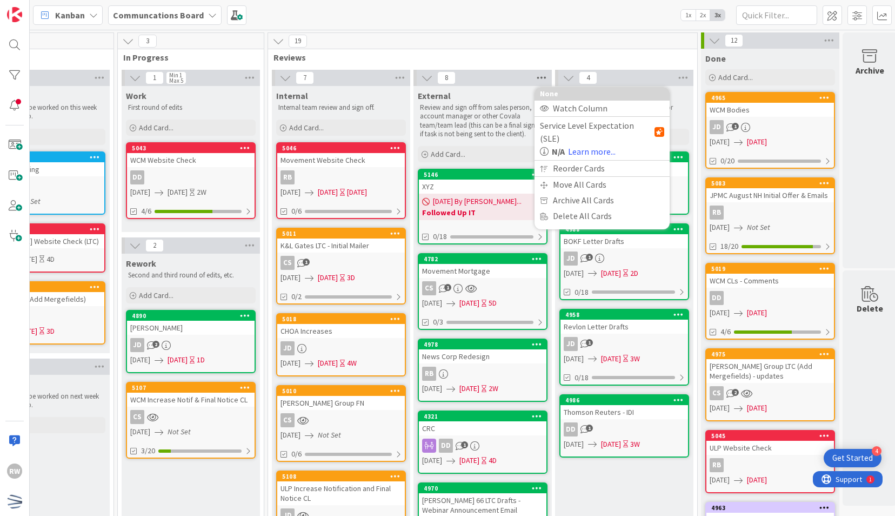
click at [540, 76] on icon at bounding box center [542, 78] width 14 height 16
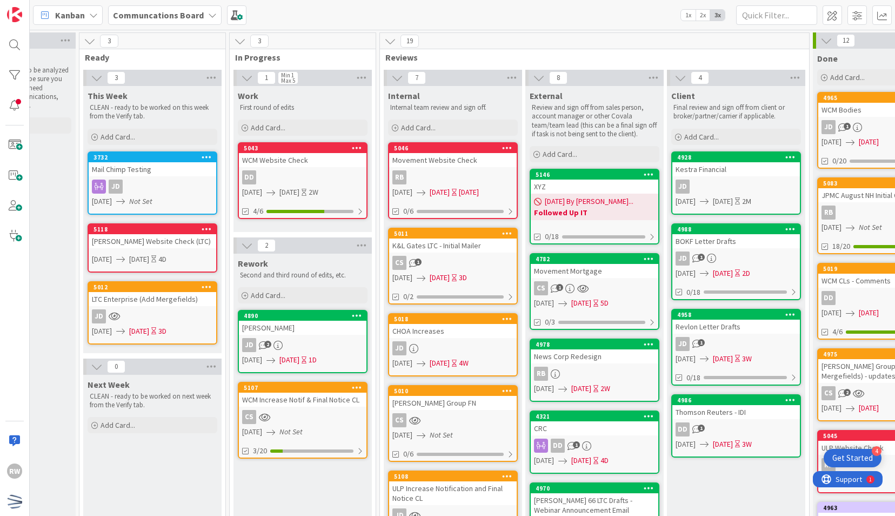
scroll to position [0, 241]
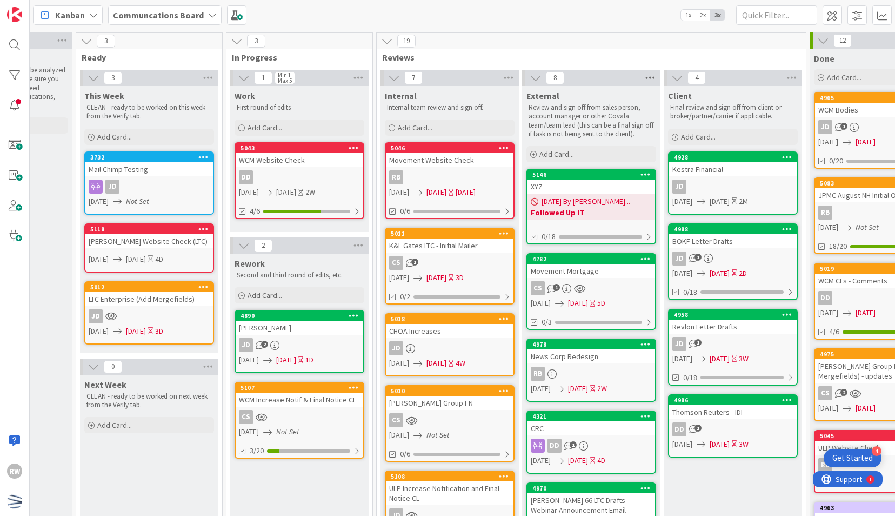
click at [647, 75] on icon at bounding box center [650, 78] width 14 height 16
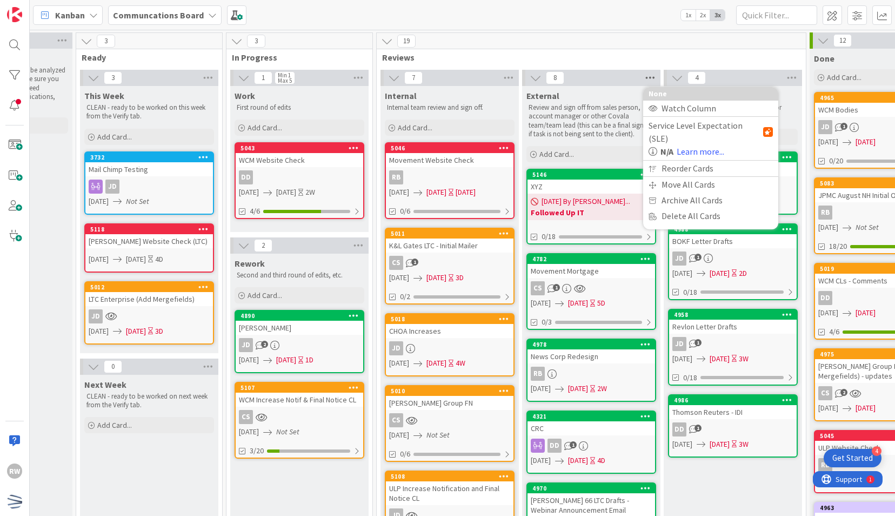
click at [647, 75] on icon at bounding box center [650, 78] width 14 height 16
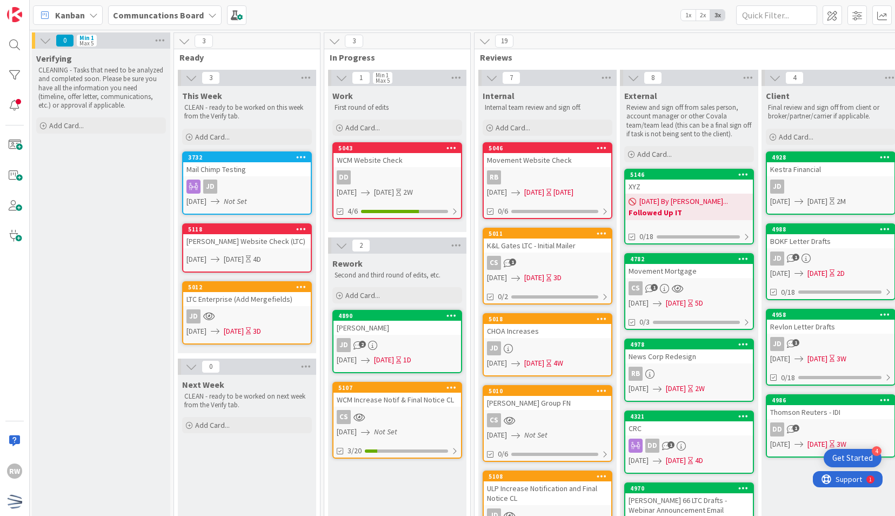
scroll to position [0, 142]
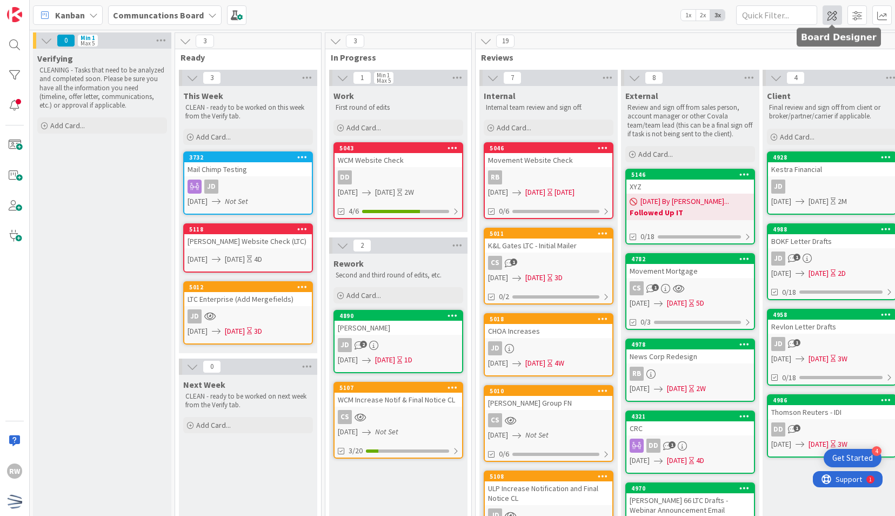
click at [836, 12] on span at bounding box center [832, 14] width 19 height 19
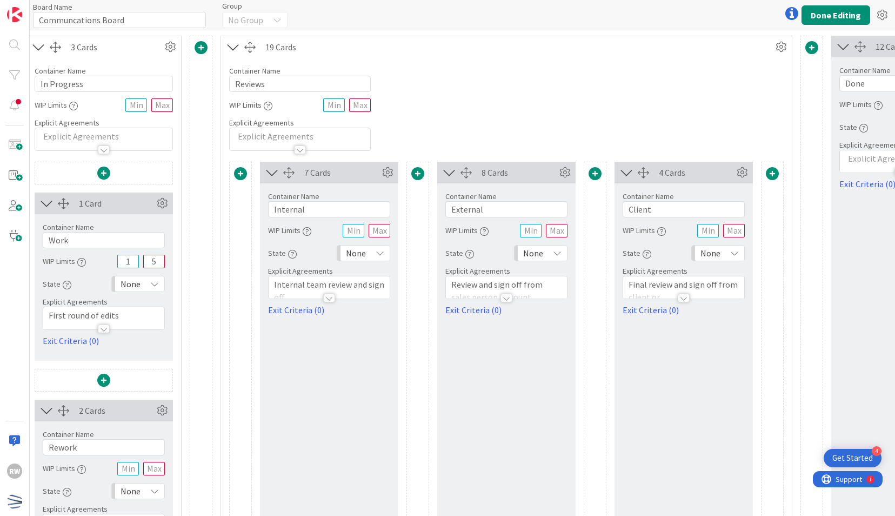
scroll to position [0, 707]
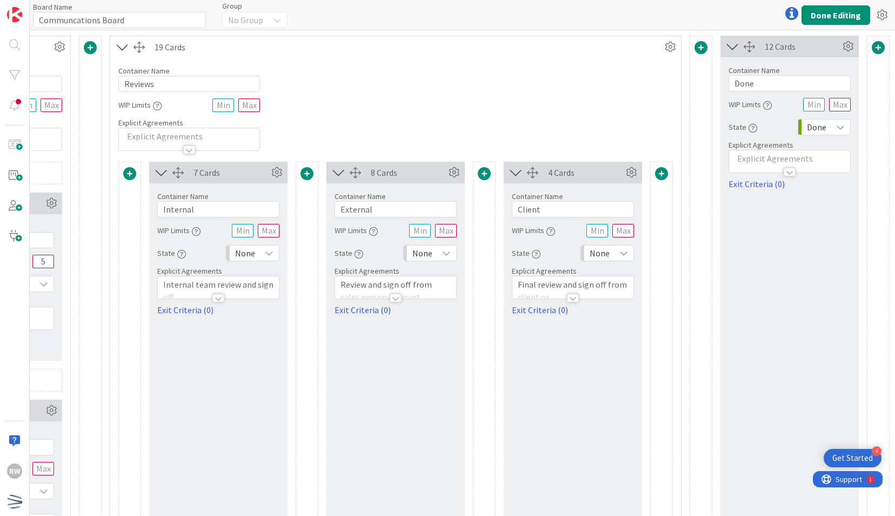
click at [398, 326] on div "8 Cards Container Name 8 / 64 External WIP Limits State None Explicit Agreement…" at bounding box center [396, 375] width 138 height 427
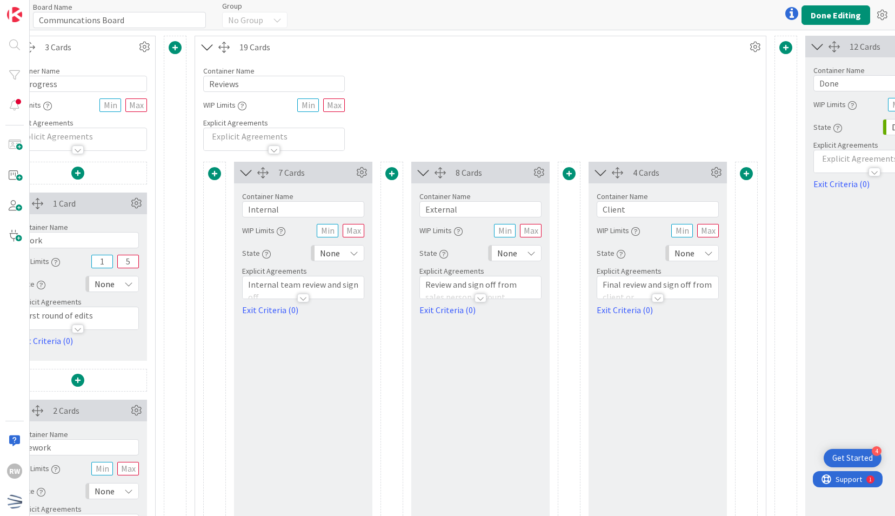
scroll to position [0, 614]
click at [544, 171] on icon at bounding box center [540, 172] width 16 height 16
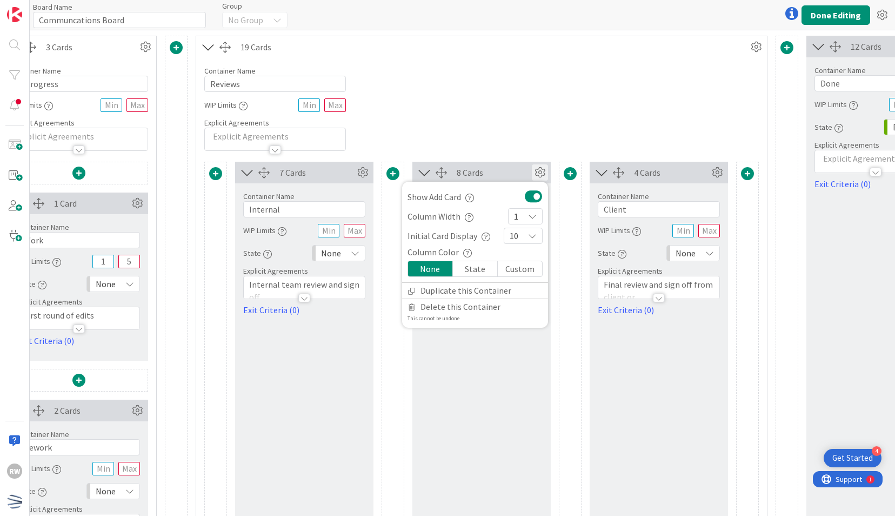
click at [544, 171] on icon at bounding box center [540, 172] width 16 height 16
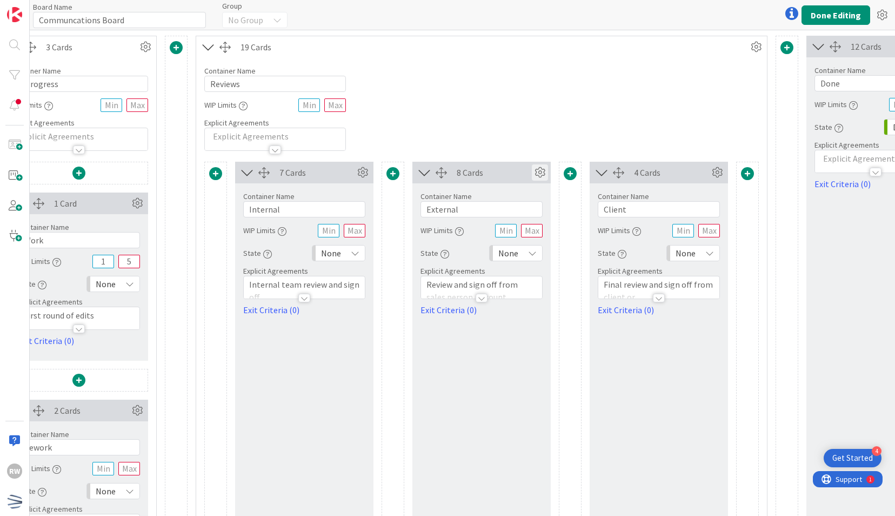
click at [542, 170] on icon at bounding box center [540, 172] width 16 height 16
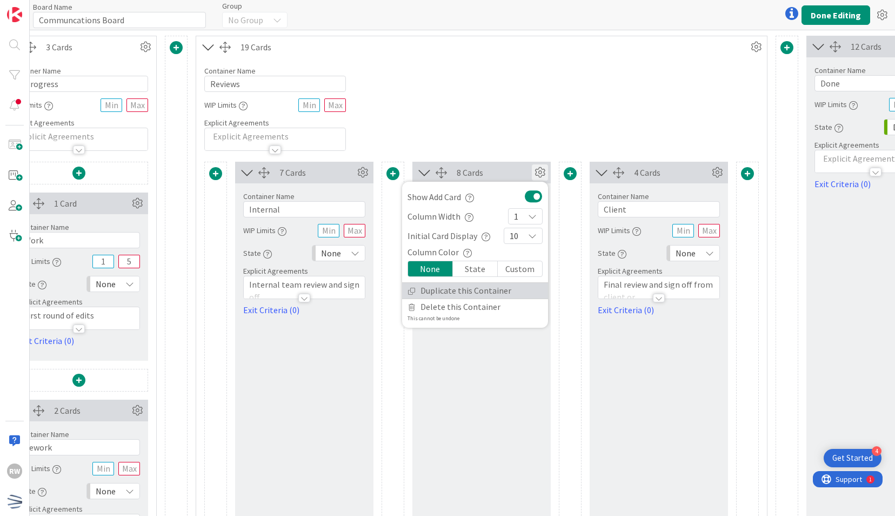
click at [497, 290] on link "Duplicate this Container" at bounding box center [475, 291] width 146 height 16
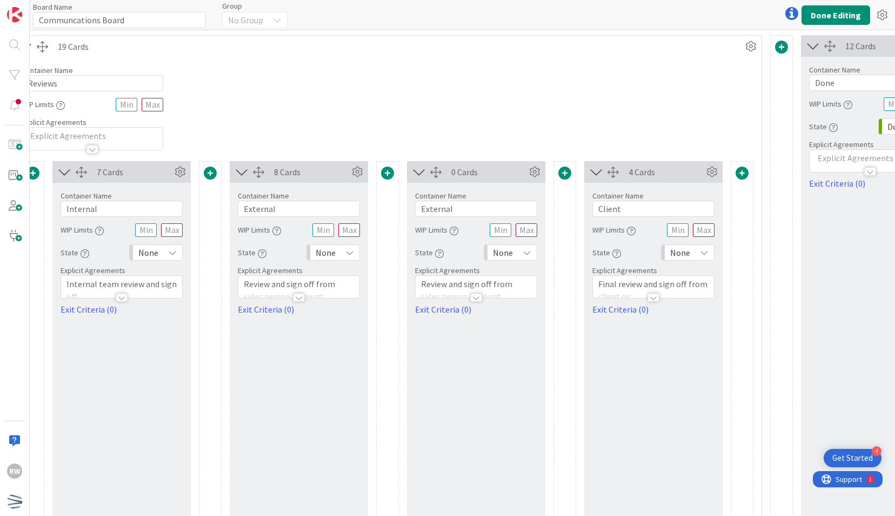
scroll to position [0, 680]
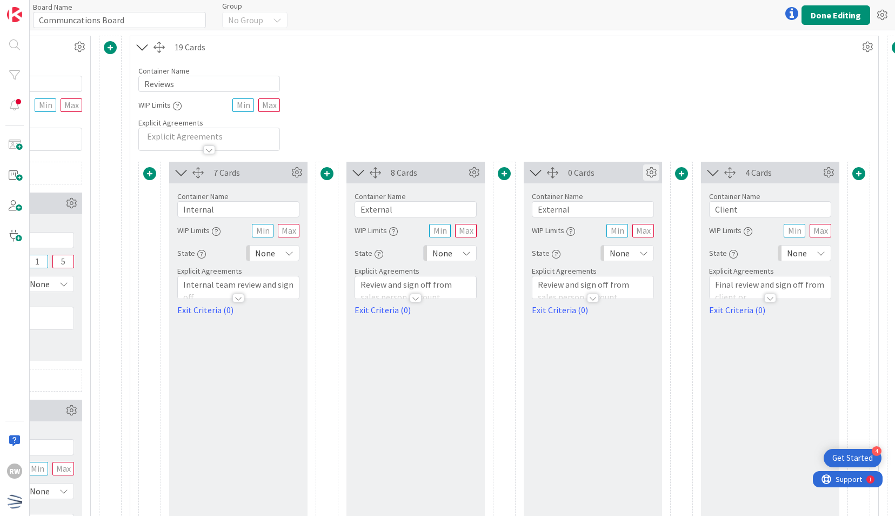
click at [649, 170] on icon at bounding box center [651, 172] width 16 height 16
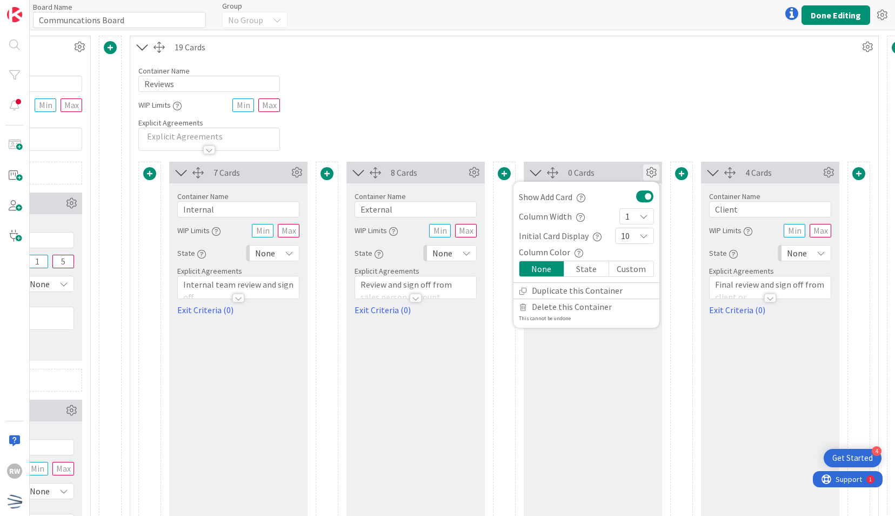
click at [603, 168] on div "0 Cards" at bounding box center [605, 172] width 75 height 13
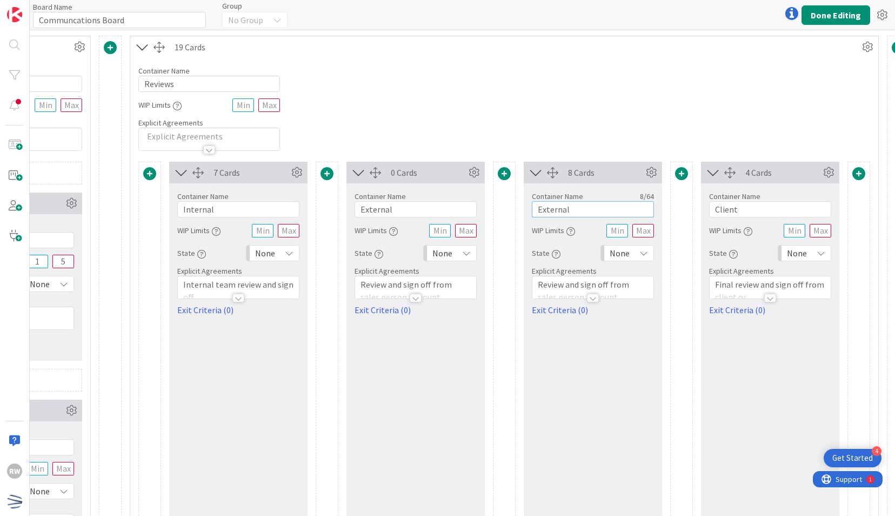
click at [568, 208] on input "External" at bounding box center [593, 209] width 122 height 16
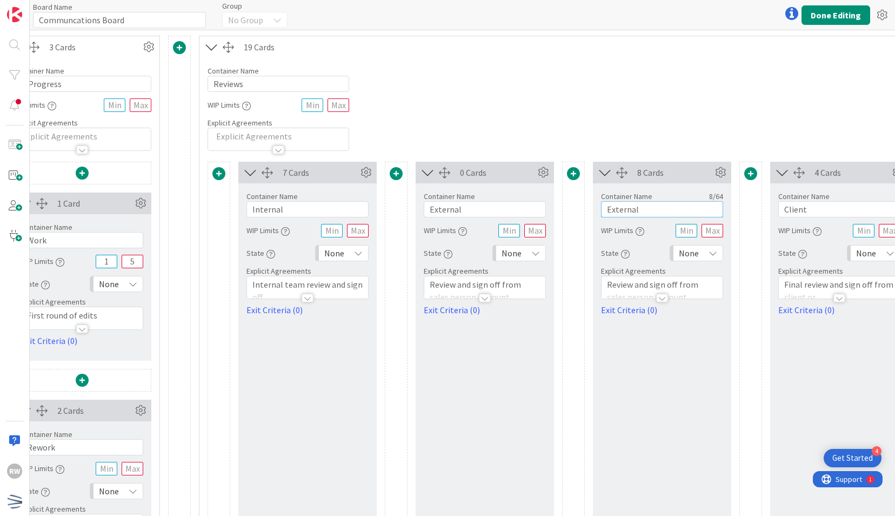
scroll to position [0, 620]
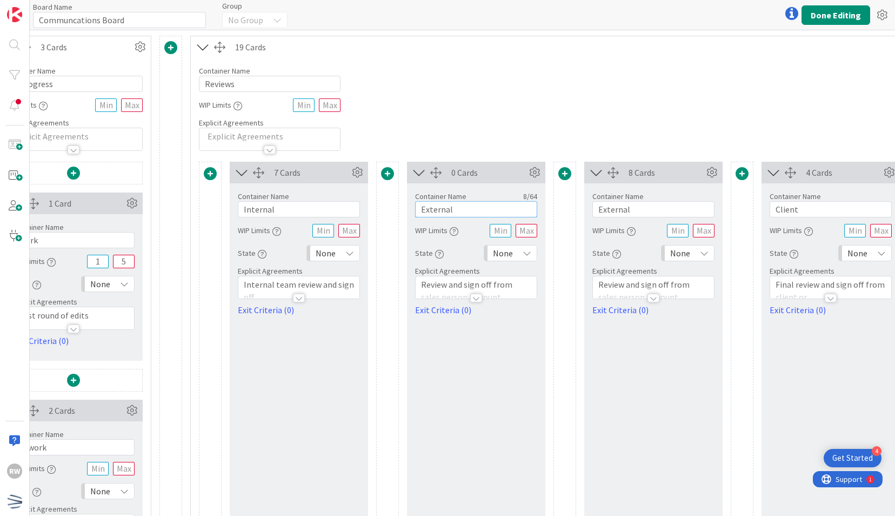
click at [478, 213] on input "External" at bounding box center [476, 209] width 122 height 16
type input "External ("
click at [644, 204] on input "External" at bounding box center [654, 209] width 122 height 16
click at [497, 210] on input "External (" at bounding box center [476, 209] width 122 height 16
click at [502, 231] on input "text" at bounding box center [501, 231] width 22 height 14
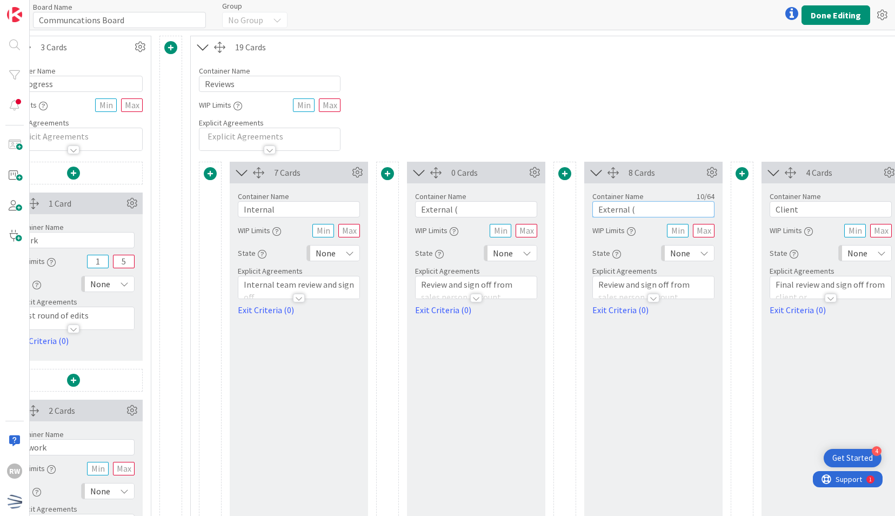
click at [654, 207] on input "External (" at bounding box center [654, 209] width 122 height 16
type input "External (past 2)"
click at [487, 212] on input "External (" at bounding box center [476, 209] width 122 height 16
type input "External"
click at [692, 209] on input "External (past 2)" at bounding box center [654, 209] width 122 height 16
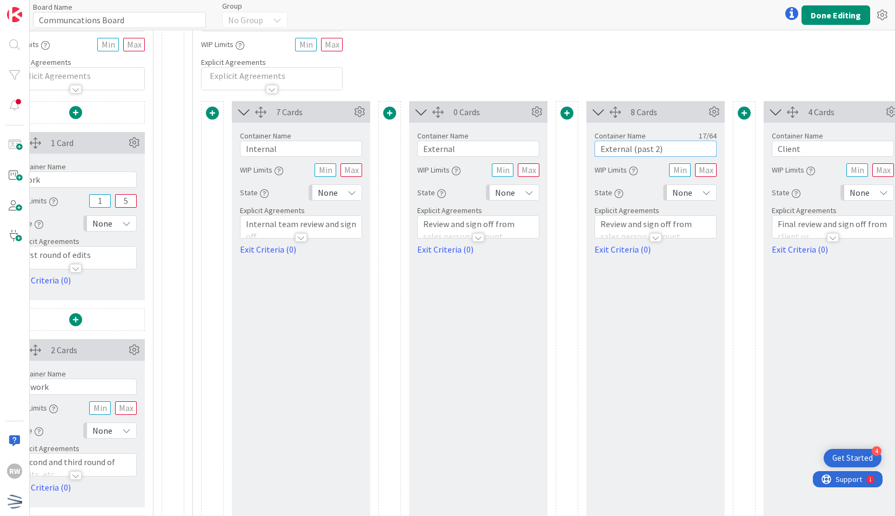
scroll to position [6, 617]
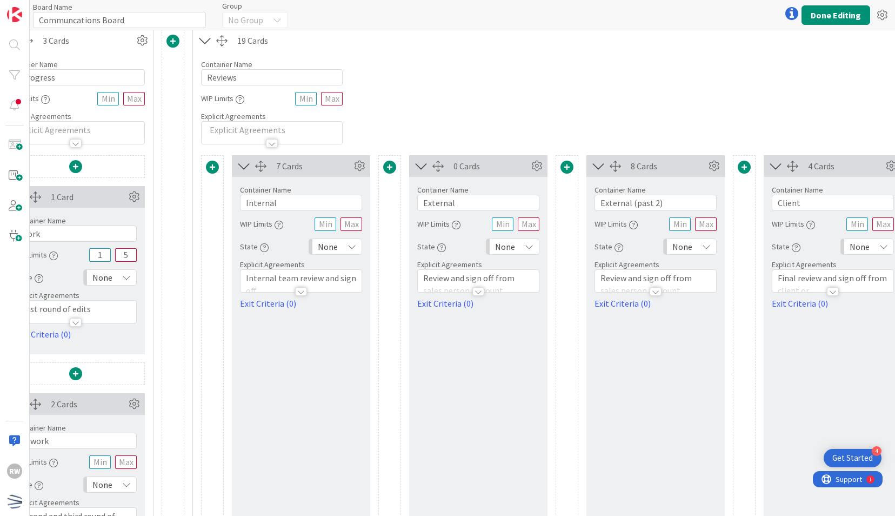
click at [613, 278] on p "Review and sign off from sales person, account manager or other Covala team/tea…" at bounding box center [656, 309] width 110 height 74
click at [648, 344] on p "Review and sign off from sales person, account manager or other Covala team/tea…" at bounding box center [656, 342] width 110 height 74
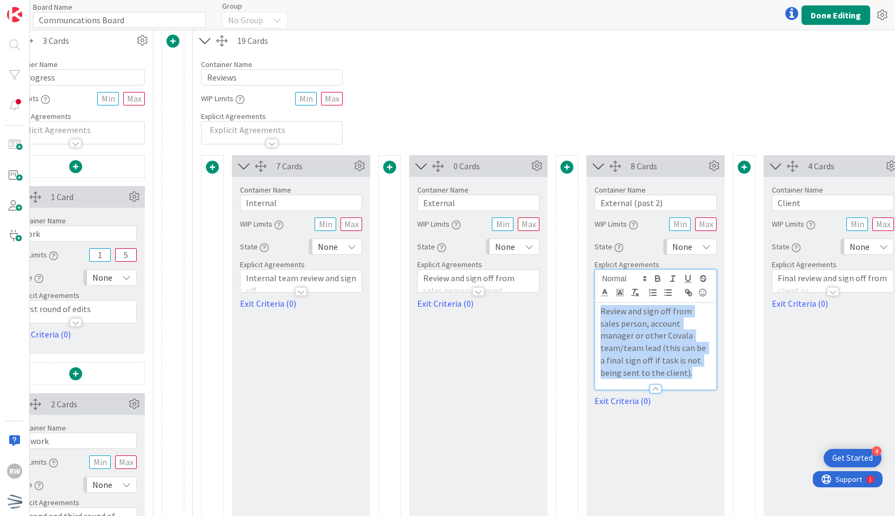
drag, startPoint x: 641, startPoint y: 373, endPoint x: 595, endPoint y: 304, distance: 83.1
click at [595, 304] on div "Review and sign off from sales person, account manager or other Covala team/tea…" at bounding box center [655, 346] width 121 height 86
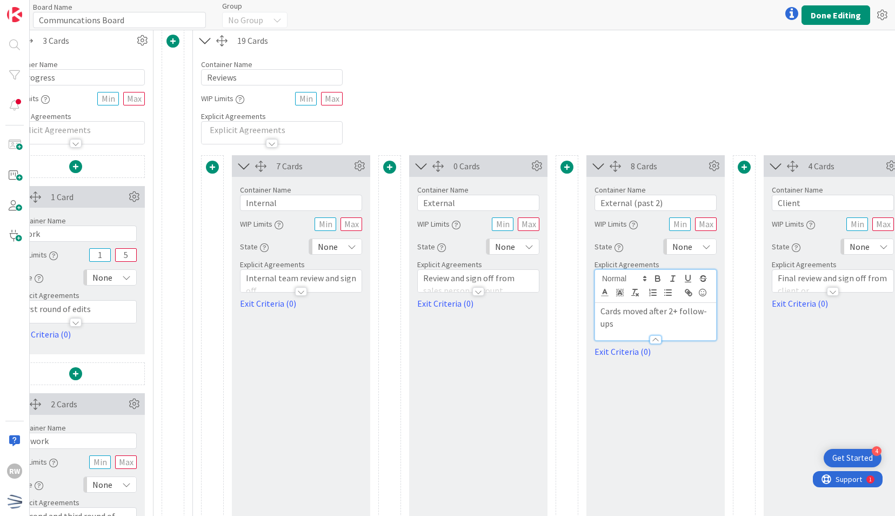
click at [575, 309] on div at bounding box center [567, 368] width 23 height 427
click at [822, 18] on button "Done Editing" at bounding box center [836, 14] width 69 height 19
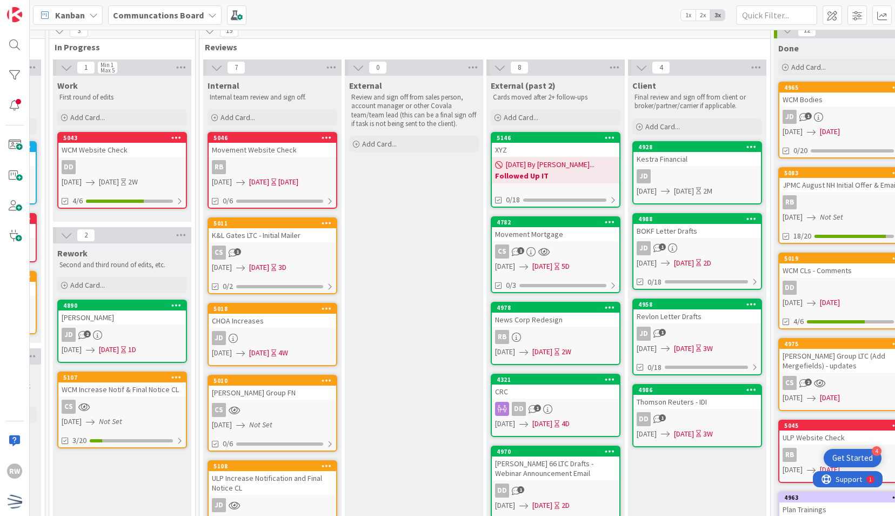
scroll to position [0, 418]
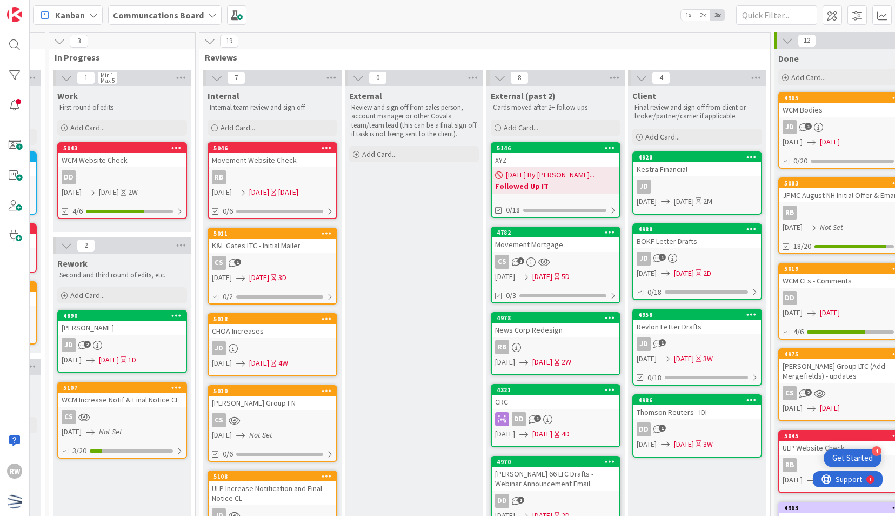
click at [609, 146] on icon at bounding box center [610, 148] width 10 height 8
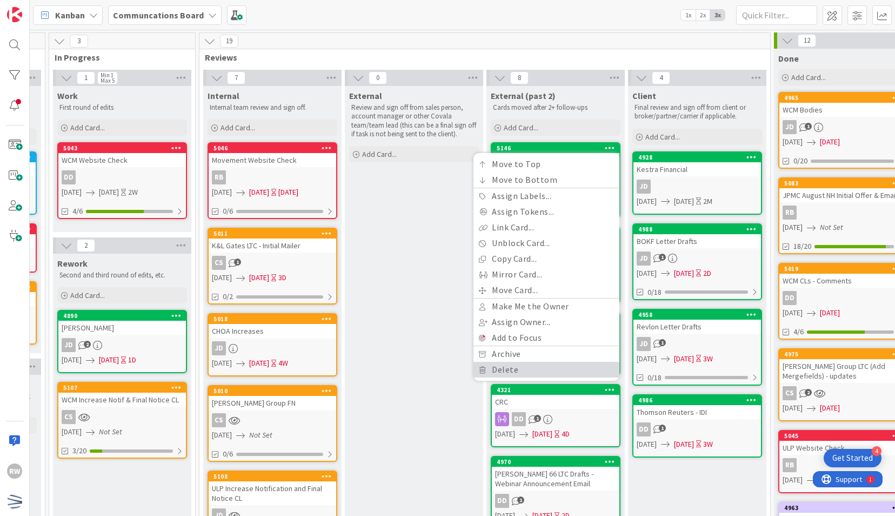
click at [506, 367] on link "Delete" at bounding box center [547, 370] width 146 height 16
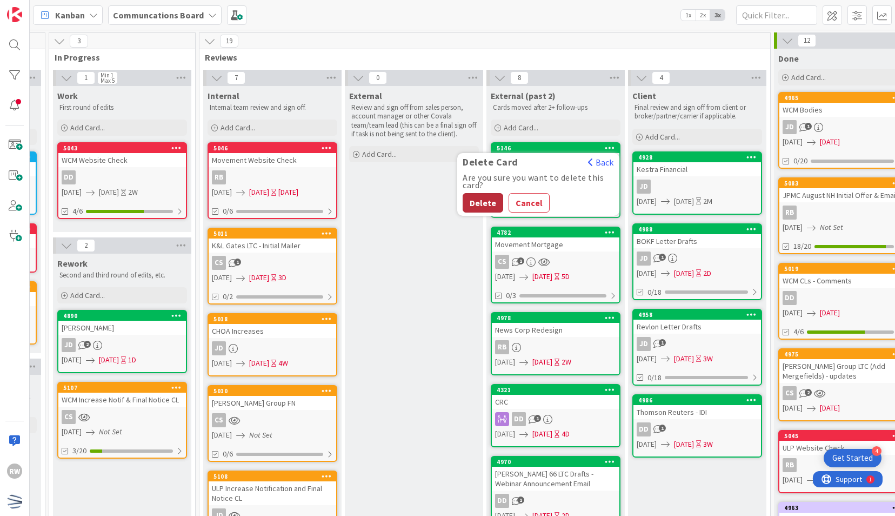
click at [476, 206] on button "Delete" at bounding box center [483, 202] width 41 height 19
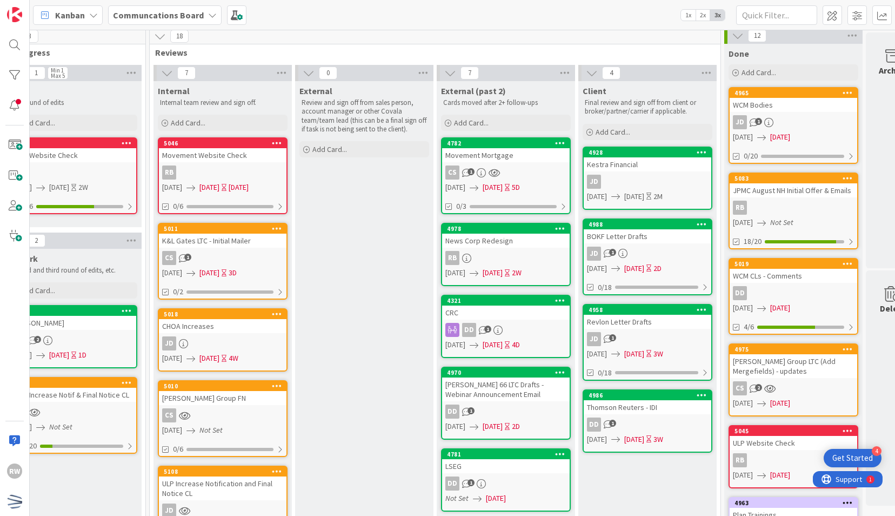
scroll to position [8, 468]
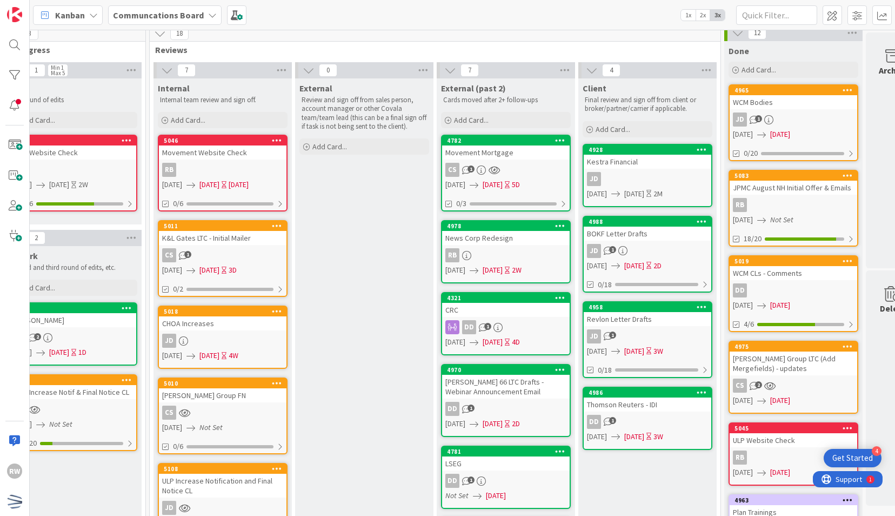
click at [496, 150] on div "Movement Mortgage" at bounding box center [506, 152] width 128 height 14
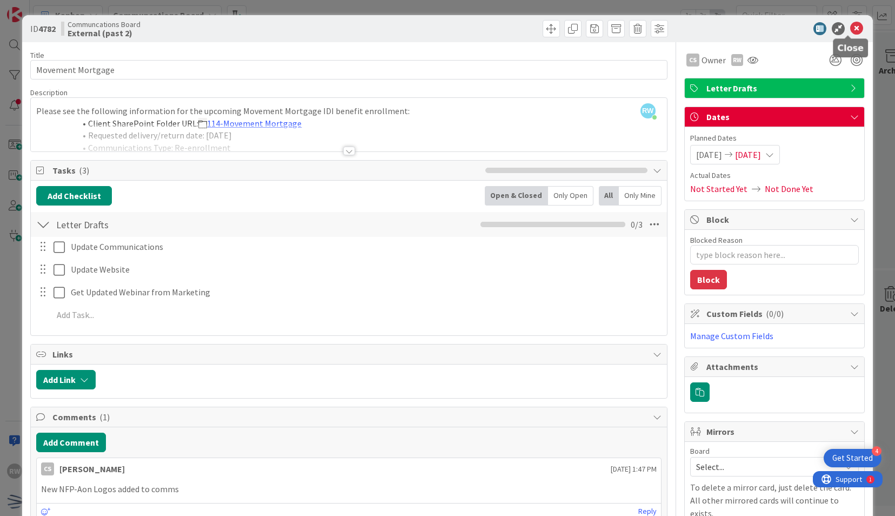
click at [850, 24] on icon at bounding box center [856, 28] width 13 height 13
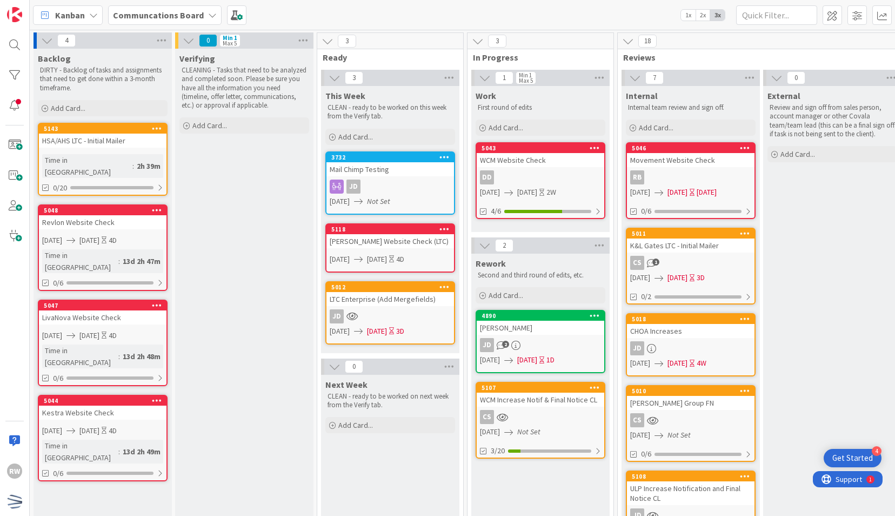
click at [244, 205] on div "Verifying CLEANING - Tasks that need to be analyzed and completed soon. Please …" at bounding box center [244, 479] width 138 height 861
click at [201, 176] on div "Verifying CLEANING - Tasks that need to be analyzed and completed soon. Please …" at bounding box center [244, 479] width 138 height 861
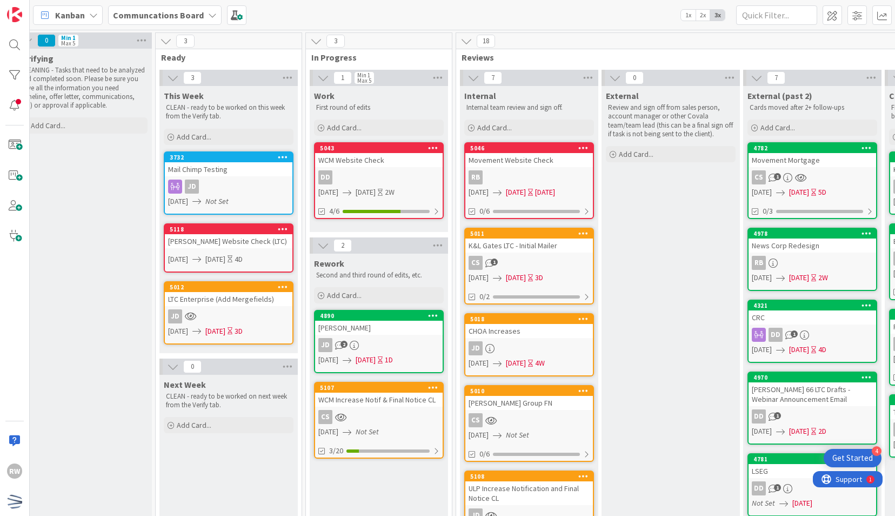
scroll to position [0, 298]
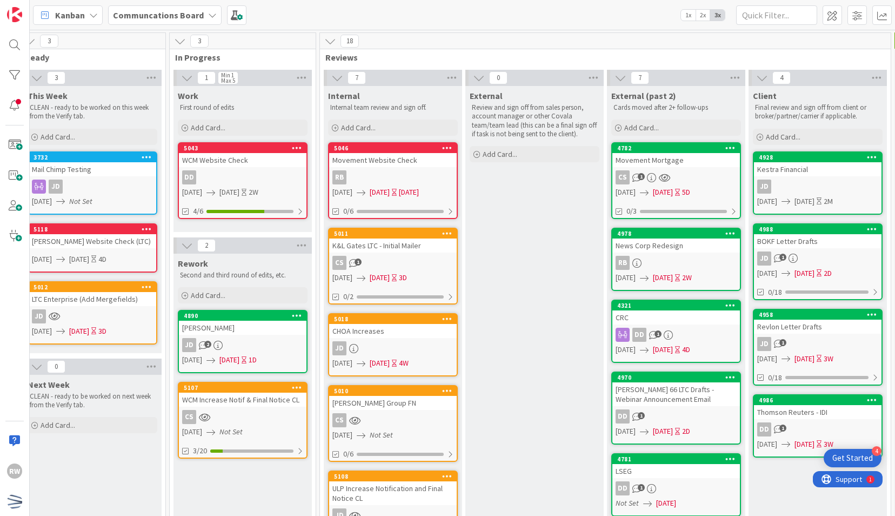
click at [523, 225] on div "External Review and sign off from sales person, account manager or other Covala…" at bounding box center [534, 494] width 138 height 817
click at [394, 242] on div "K&L Gates LTC - Initial Mailer" at bounding box center [393, 245] width 128 height 14
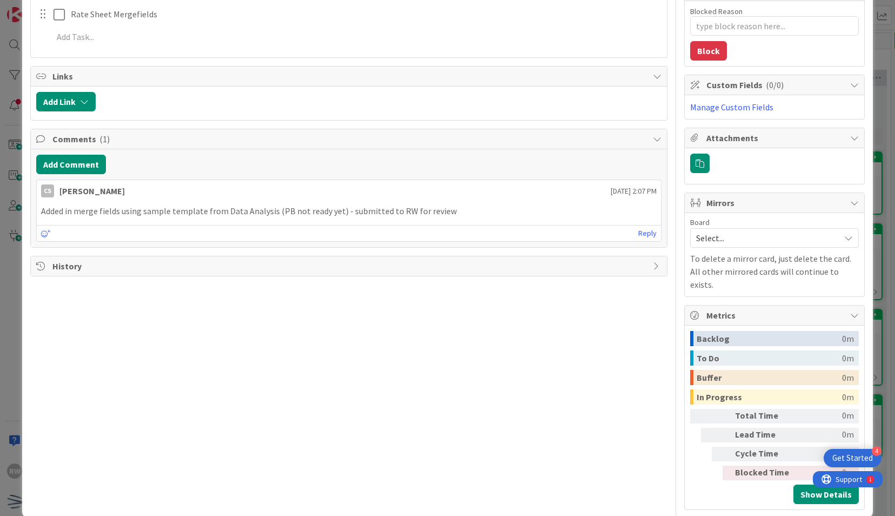
click at [105, 259] on span "History" at bounding box center [349, 265] width 595 height 13
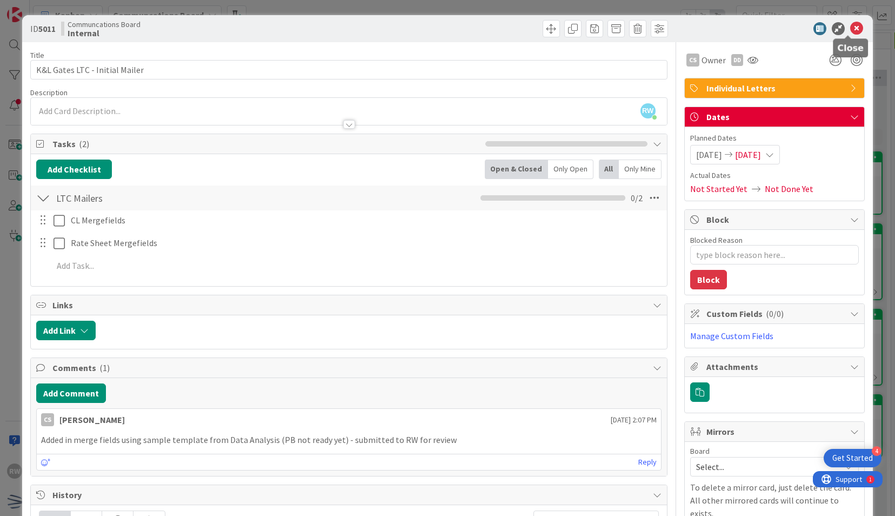
click at [850, 28] on icon at bounding box center [856, 28] width 13 height 13
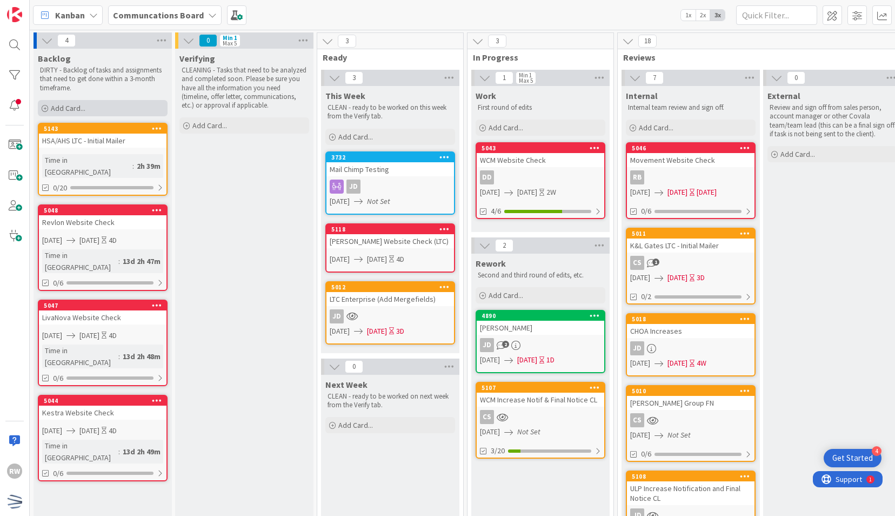
click at [84, 110] on span "Add Card..." at bounding box center [68, 108] width 35 height 10
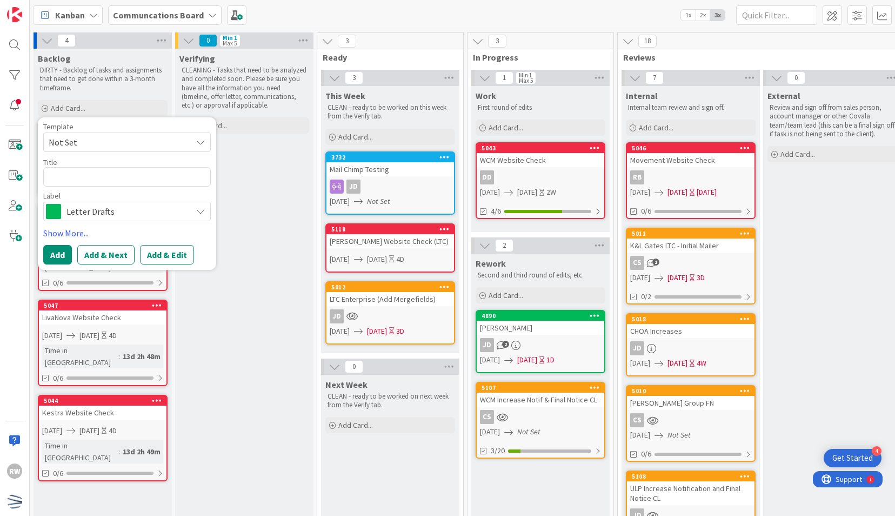
click at [94, 143] on span "Not Set" at bounding box center [116, 142] width 135 height 14
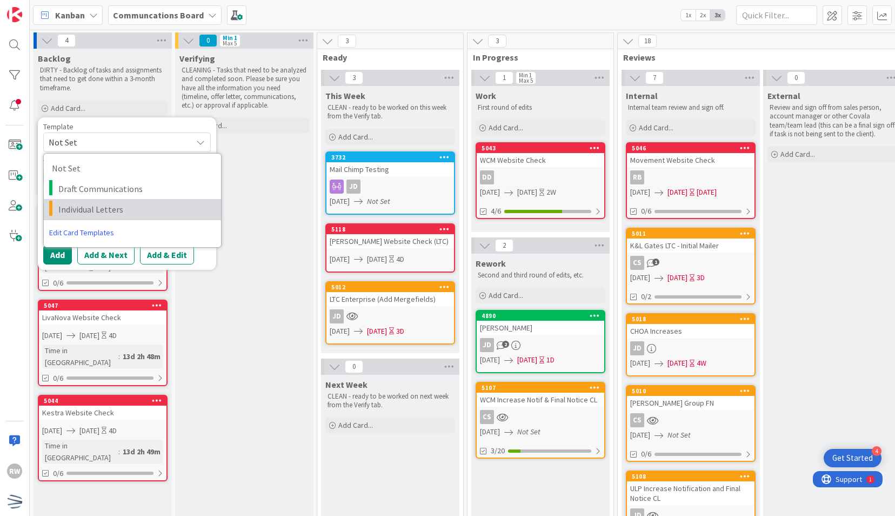
click at [103, 204] on span "Individual Letters" at bounding box center [135, 209] width 155 height 14
type textarea "x"
type textarea "Individual Letters"
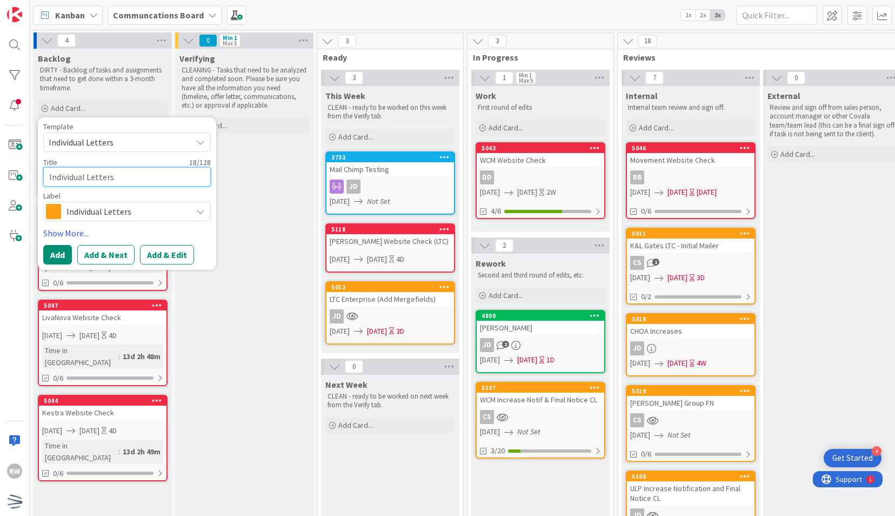
click at [104, 179] on textarea "Individual Letters" at bounding box center [127, 176] width 168 height 19
type textarea "x"
type textarea "Individual Letters"
click at [165, 185] on textarea "Individual Letters" at bounding box center [127, 176] width 168 height 19
type textarea "x"
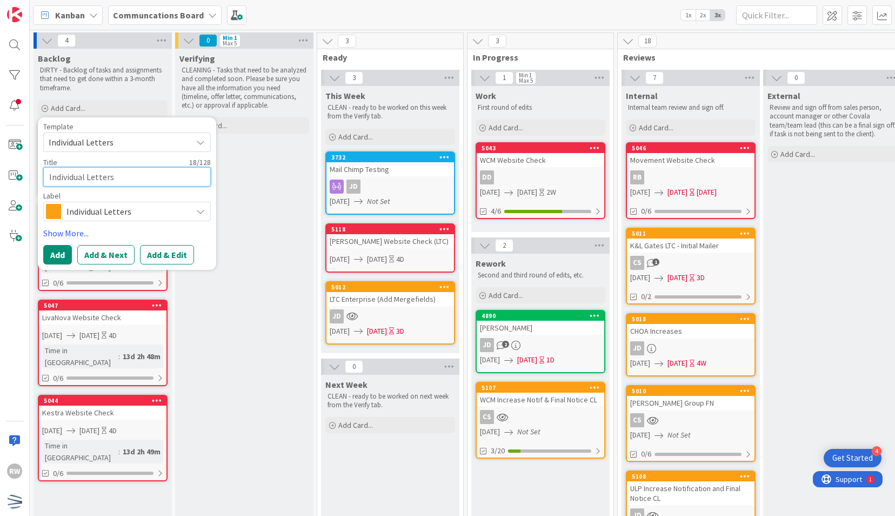
type textarea "X"
type textarea "x"
type textarea "XY"
type textarea "x"
type textarea "XYZ"
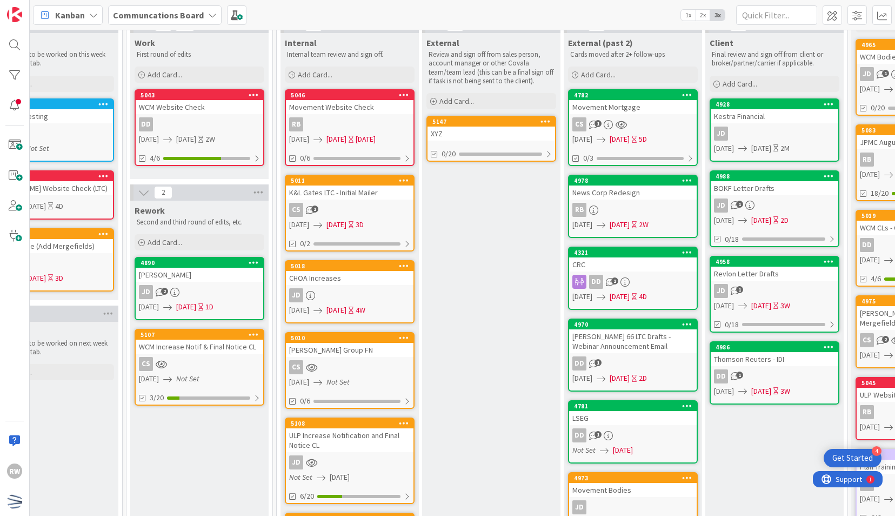
scroll to position [0, 341]
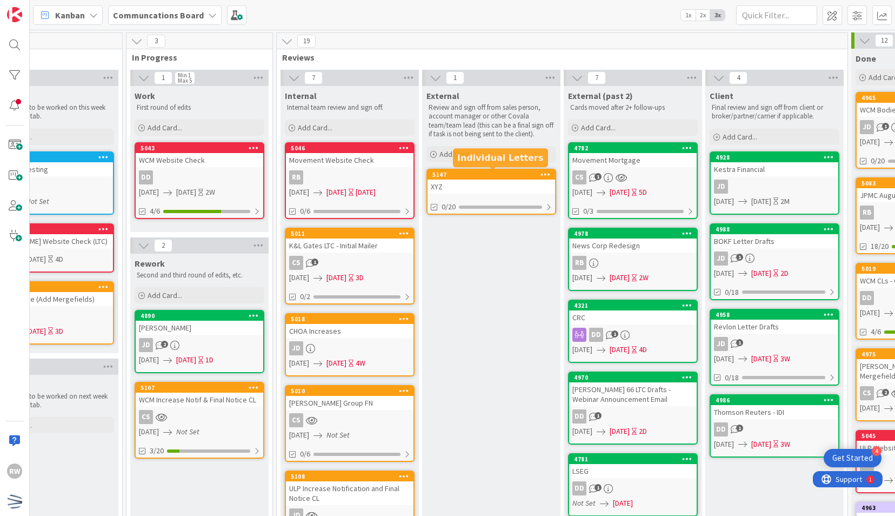
click at [483, 176] on div "5147" at bounding box center [493, 175] width 123 height 8
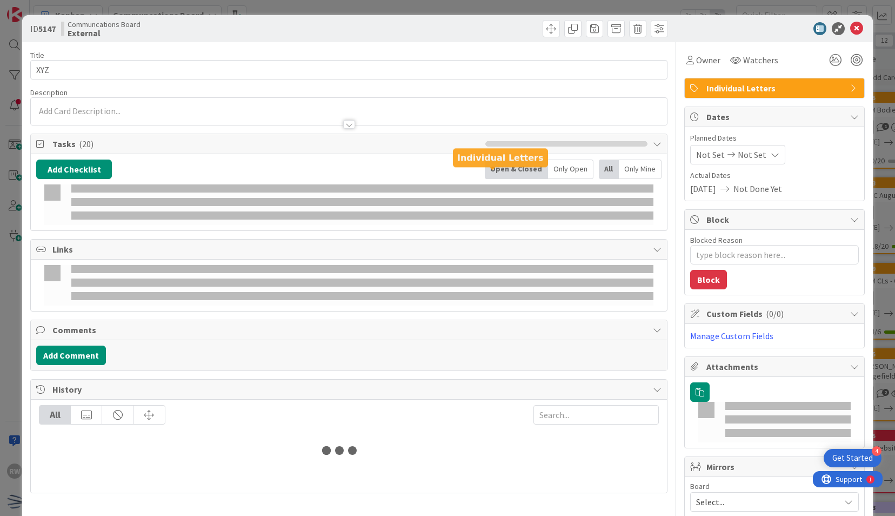
type textarea "x"
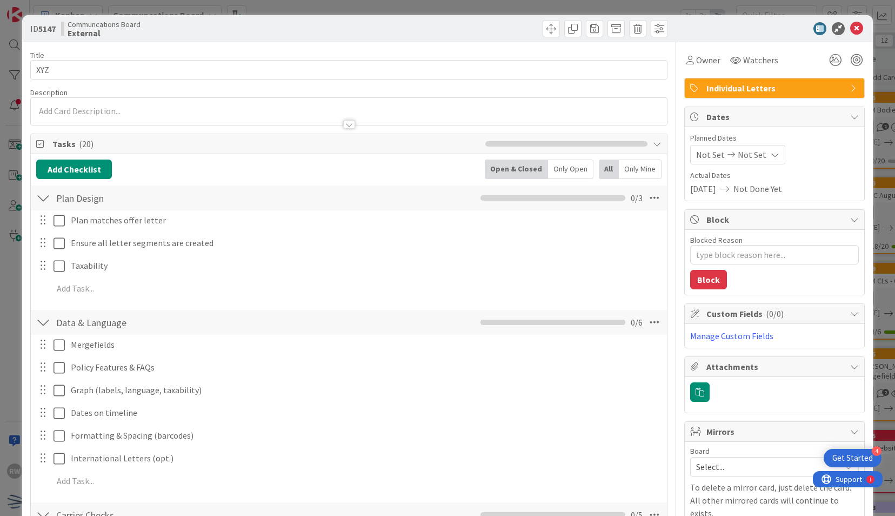
click at [709, 187] on span "[DATE]" at bounding box center [703, 188] width 26 height 13
click at [702, 157] on span "Not Set" at bounding box center [710, 154] width 29 height 13
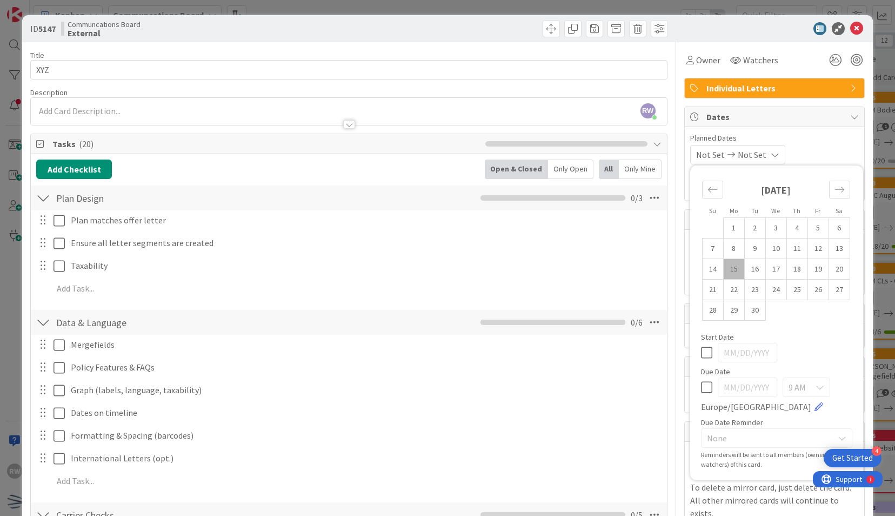
click at [757, 134] on span "Planned Dates" at bounding box center [774, 137] width 169 height 11
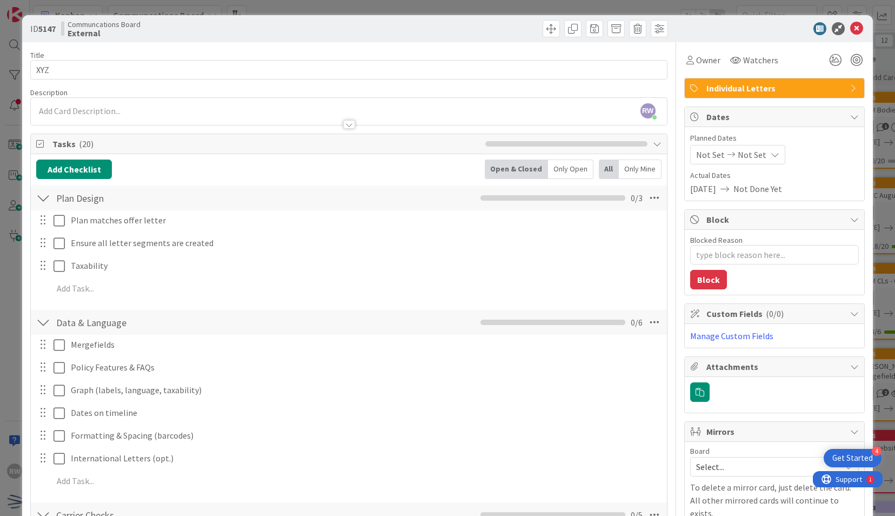
click at [707, 189] on span "[DATE]" at bounding box center [703, 188] width 26 height 13
click at [703, 155] on span "Not Set" at bounding box center [710, 154] width 29 height 13
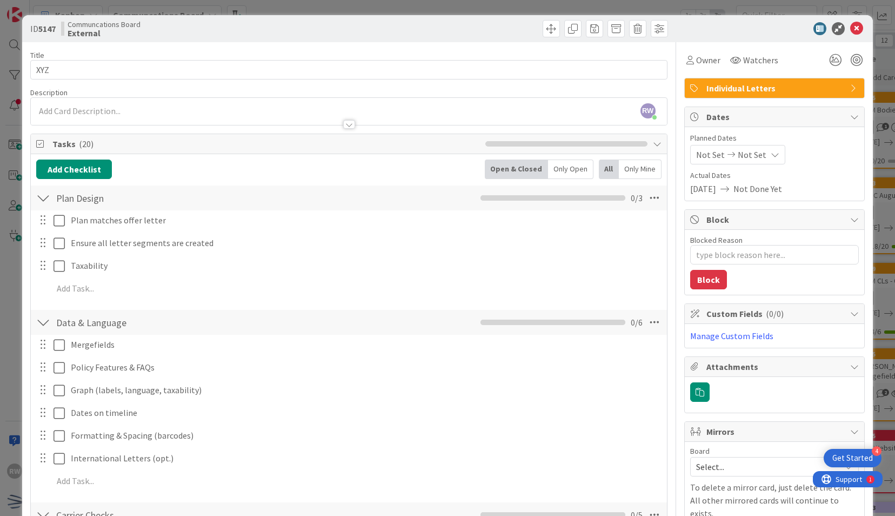
click at [696, 158] on span "Not Set" at bounding box center [710, 154] width 29 height 13
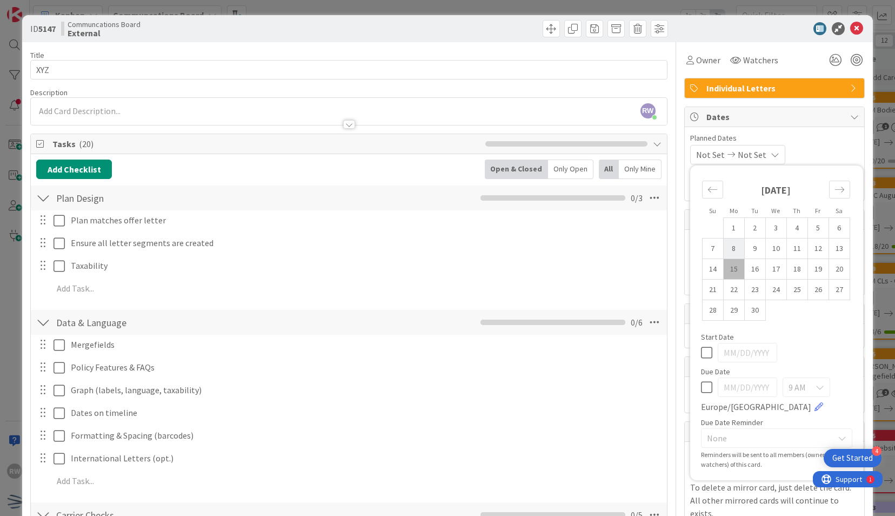
click at [727, 247] on td "8" at bounding box center [733, 248] width 21 height 21
type input "[DATE]"
type textarea "x"
click at [787, 271] on td "18" at bounding box center [797, 269] width 21 height 21
type input "[DATE]"
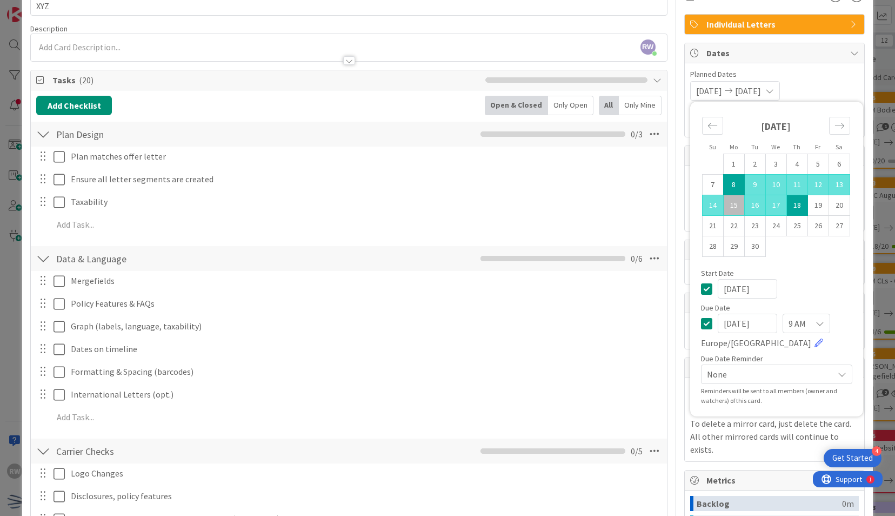
scroll to position [16, 0]
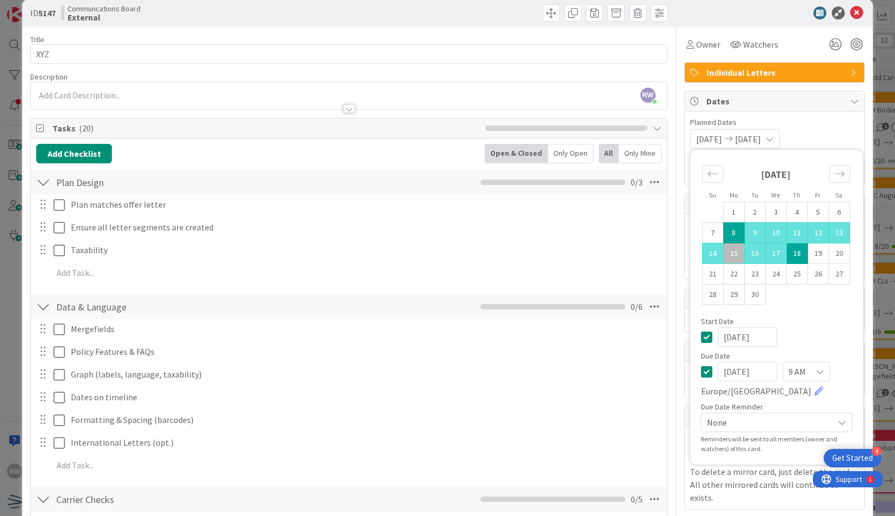
click at [728, 413] on div "None" at bounding box center [776, 421] width 151 height 19
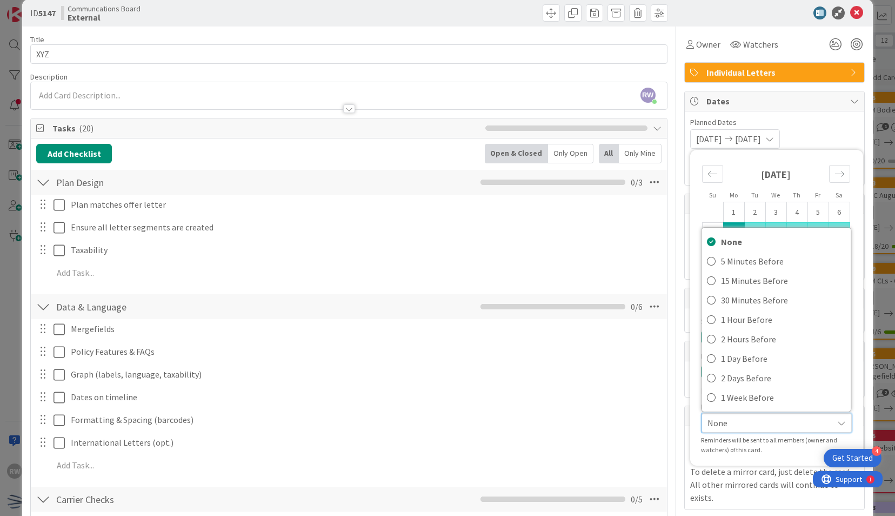
drag, startPoint x: 728, startPoint y: 413, endPoint x: 786, endPoint y: 115, distance: 304.1
click at [786, 115] on div "Planned Dates [DATE] [DATE] Su Mo Tu We Th Fr Sa [DATE] 1 2 3 4 5 6 7 8 9 10 11…" at bounding box center [774, 148] width 179 height 74
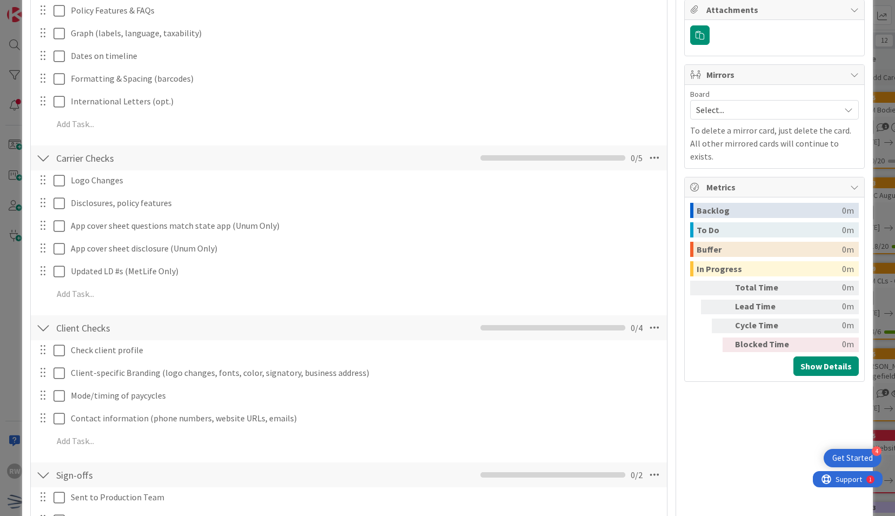
scroll to position [724, 0]
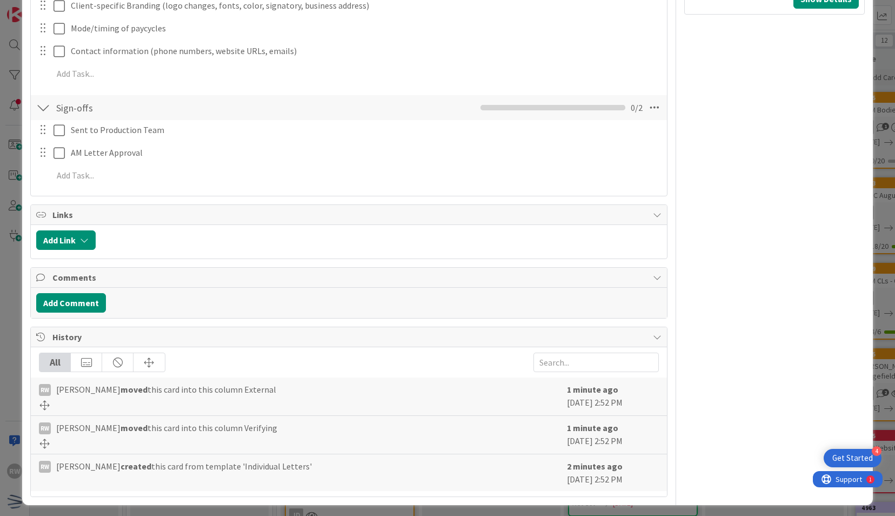
click at [247, 334] on span "History" at bounding box center [349, 336] width 595 height 13
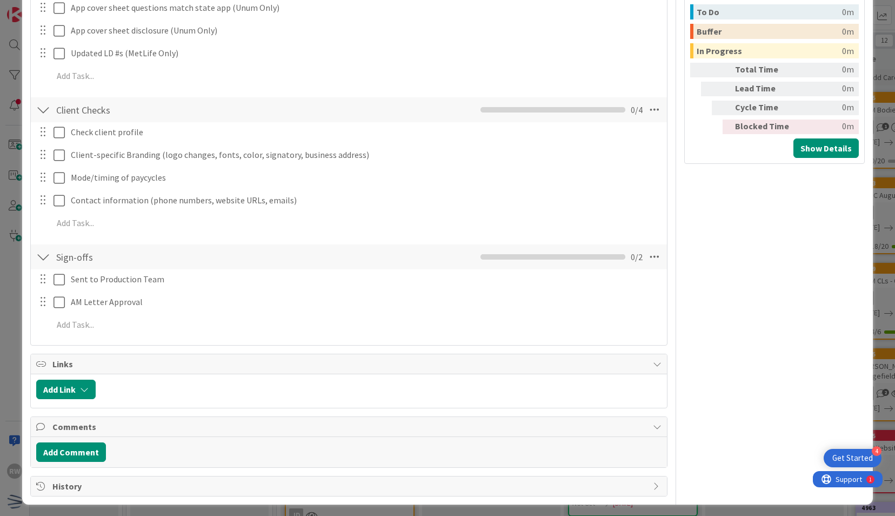
click at [210, 476] on div "History" at bounding box center [349, 485] width 636 height 19
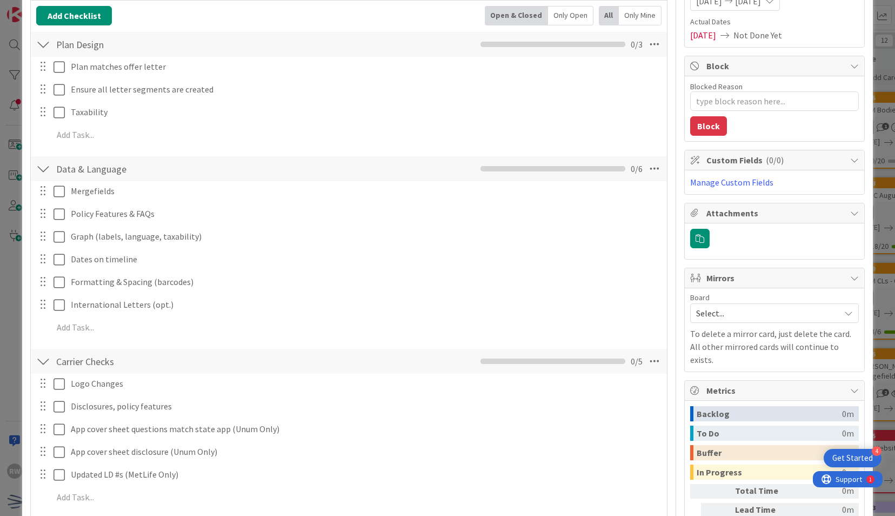
scroll to position [0, 0]
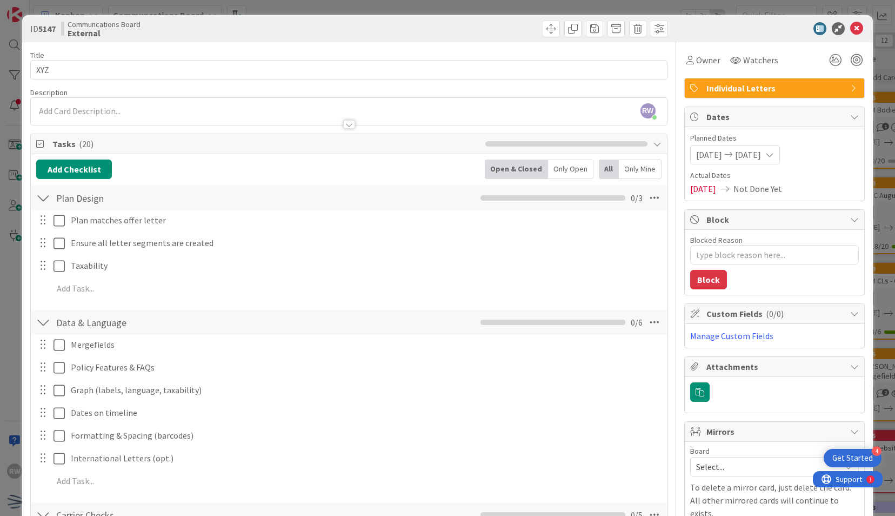
click at [704, 157] on span "[DATE]" at bounding box center [709, 154] width 26 height 13
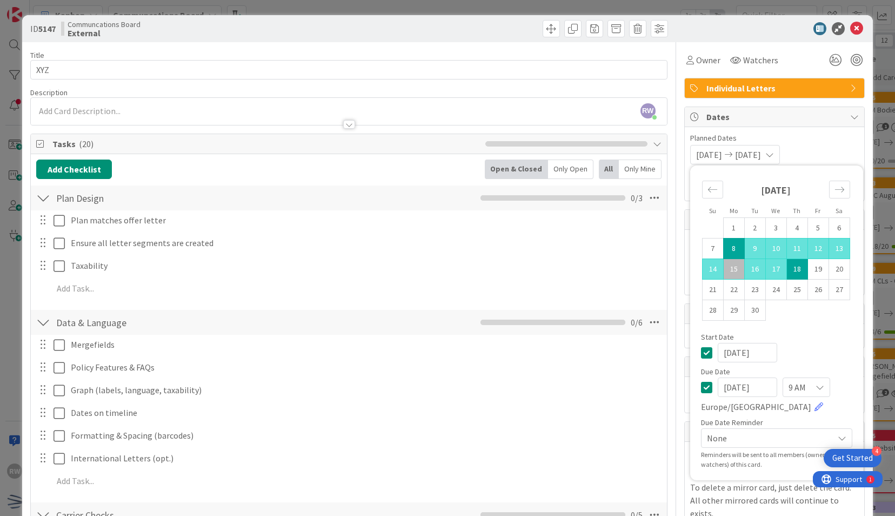
click at [729, 243] on td "8" at bounding box center [733, 248] width 21 height 21
type textarea "x"
click at [794, 294] on td "25" at bounding box center [797, 290] width 21 height 21
type input "[DATE]"
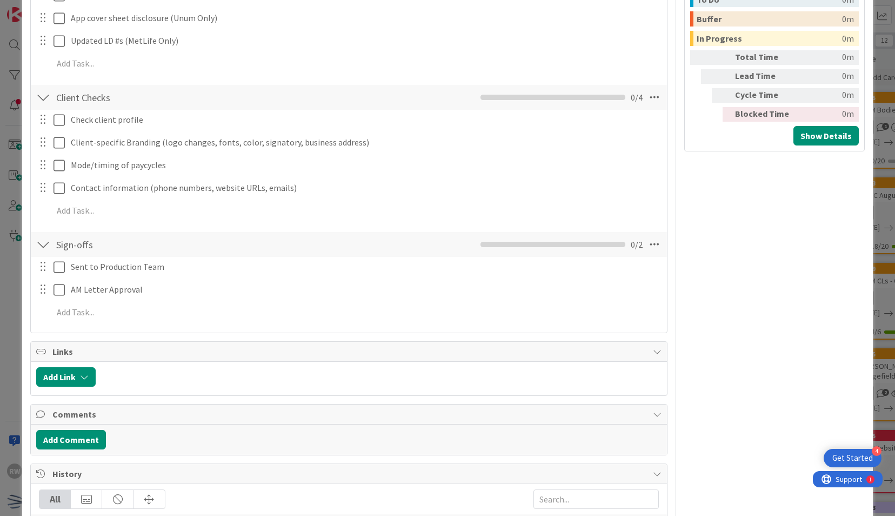
scroll to position [800, 0]
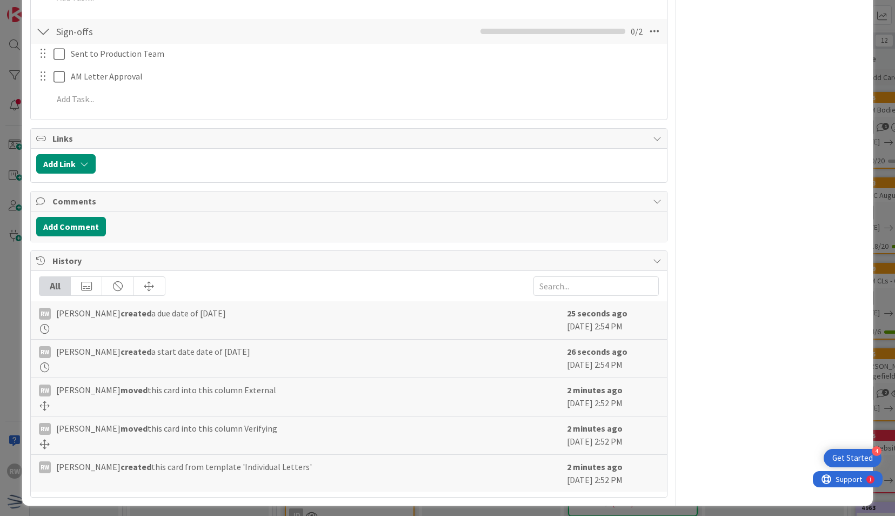
click at [325, 251] on div "History" at bounding box center [349, 261] width 636 height 20
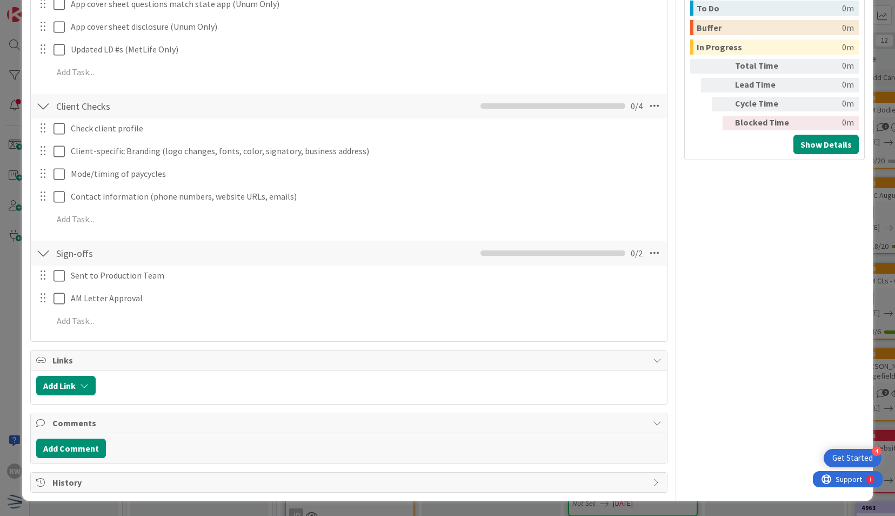
scroll to position [575, 0]
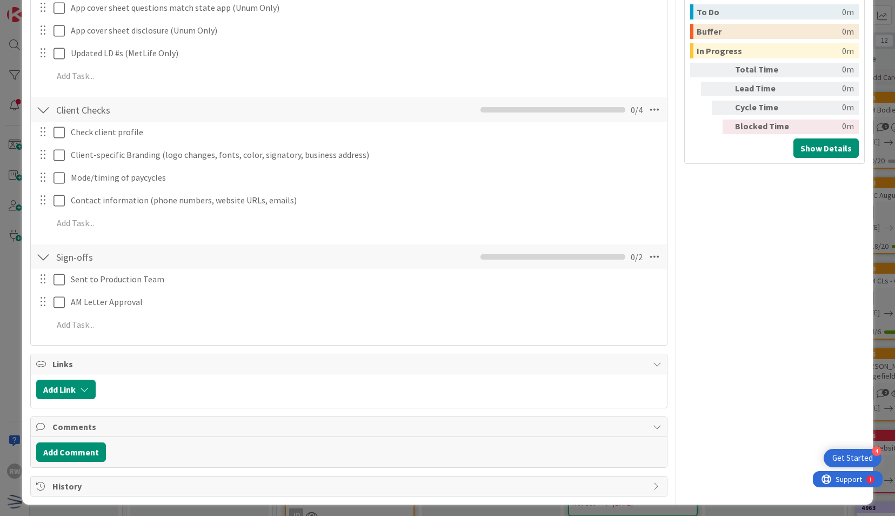
click at [277, 488] on span "History" at bounding box center [349, 486] width 595 height 13
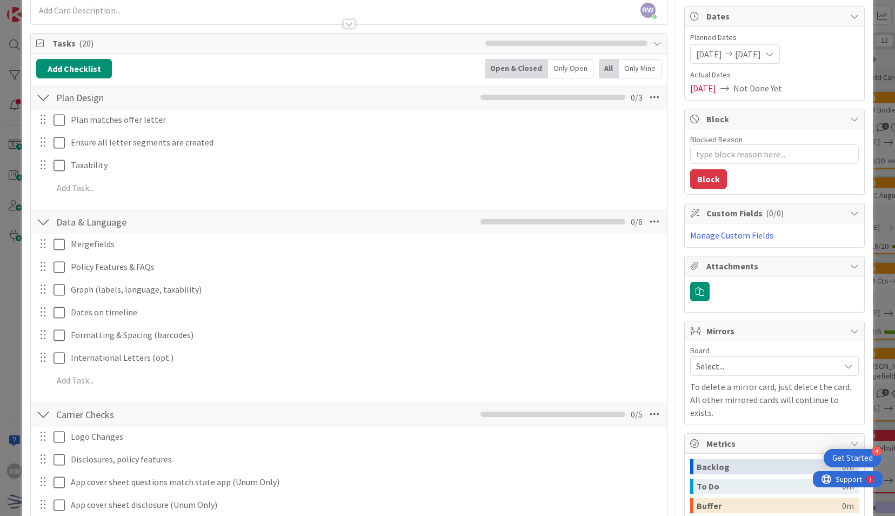
scroll to position [0, 0]
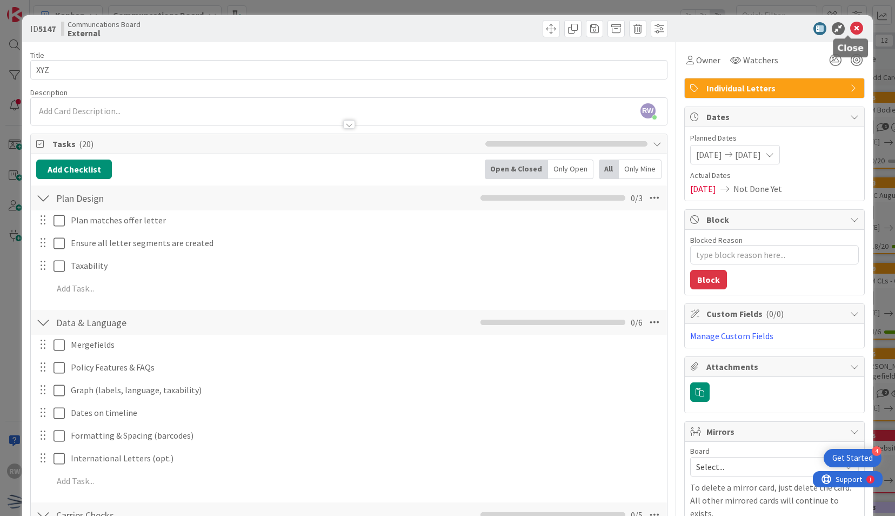
click at [850, 28] on icon at bounding box center [856, 28] width 13 height 13
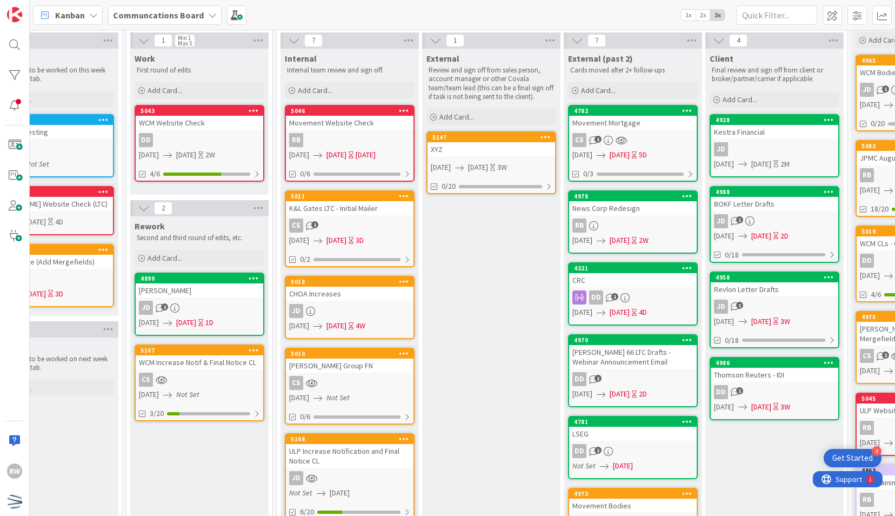
scroll to position [27, 341]
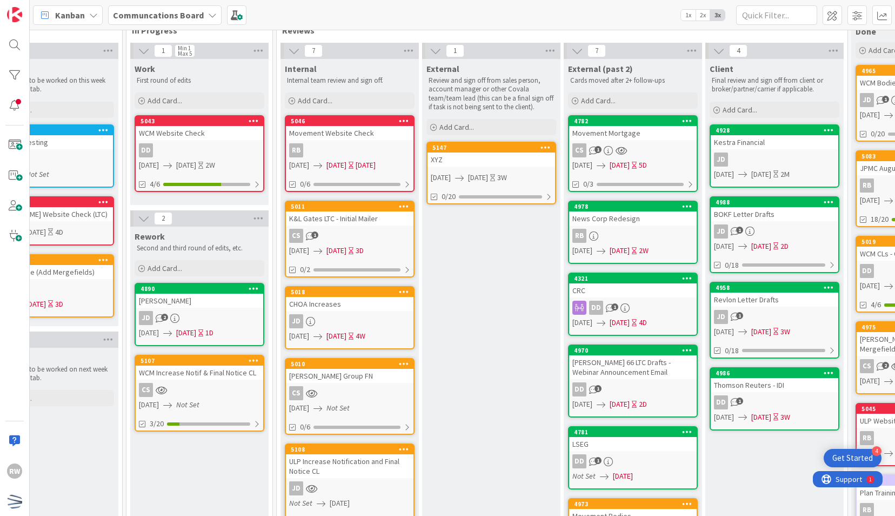
click at [543, 147] on icon at bounding box center [546, 147] width 10 height 8
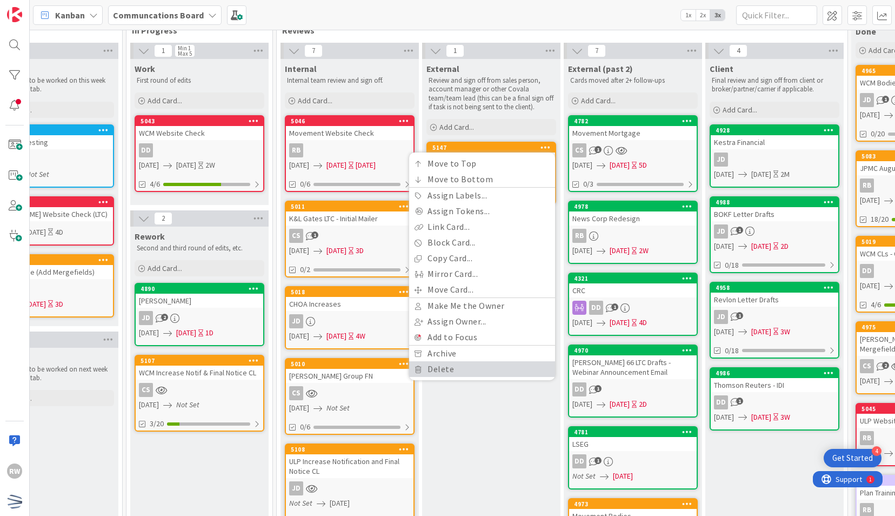
click at [478, 367] on link "Delete" at bounding box center [482, 369] width 146 height 16
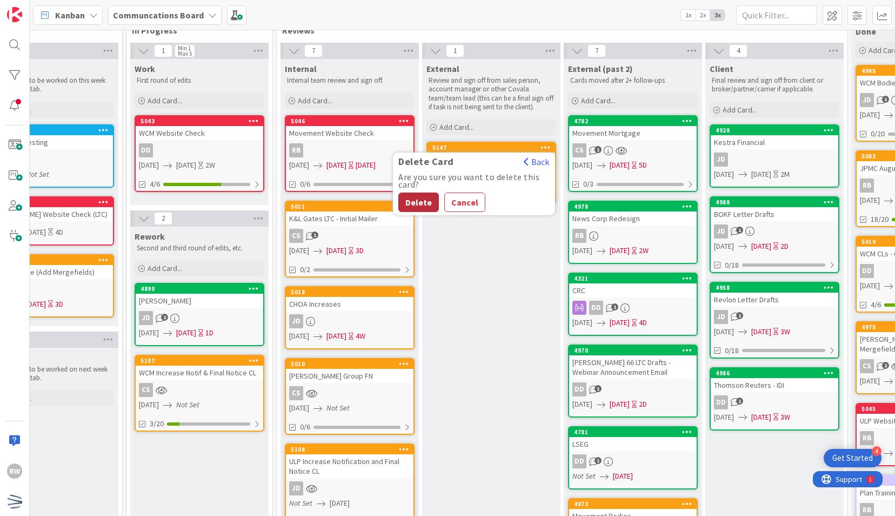
click at [421, 199] on button "Delete" at bounding box center [418, 201] width 41 height 19
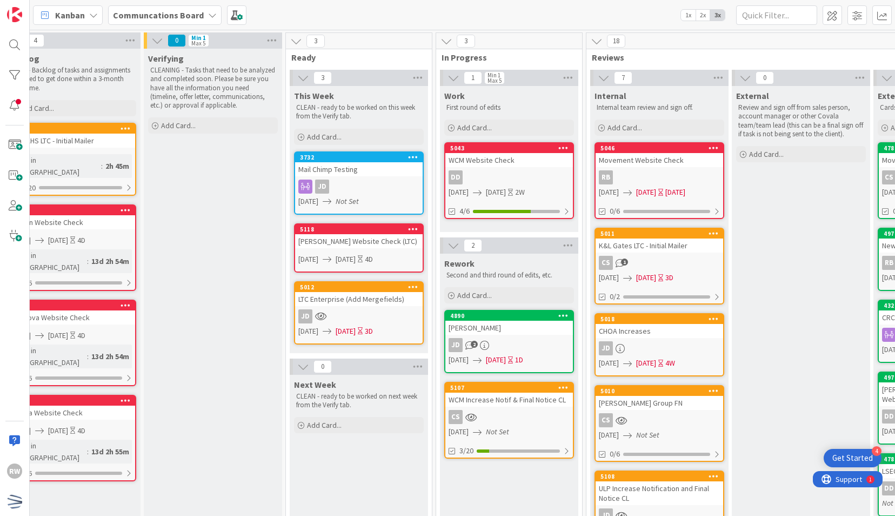
scroll to position [0, 0]
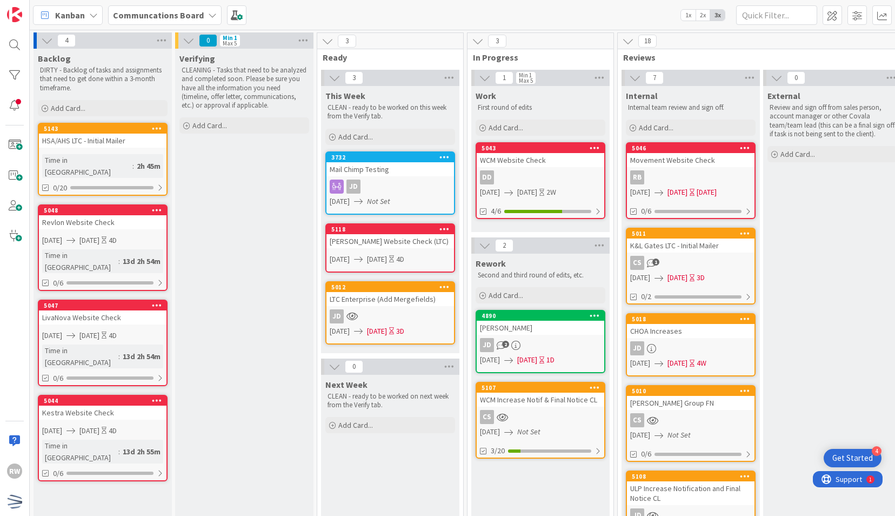
click at [137, 143] on div "HSA/AHS LTC - Initial Mailer" at bounding box center [103, 141] width 128 height 14
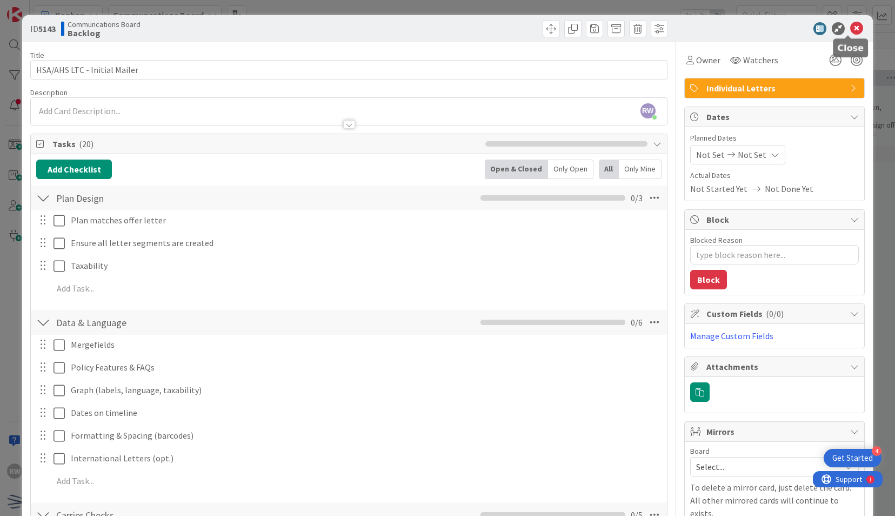
click at [850, 30] on icon at bounding box center [856, 28] width 13 height 13
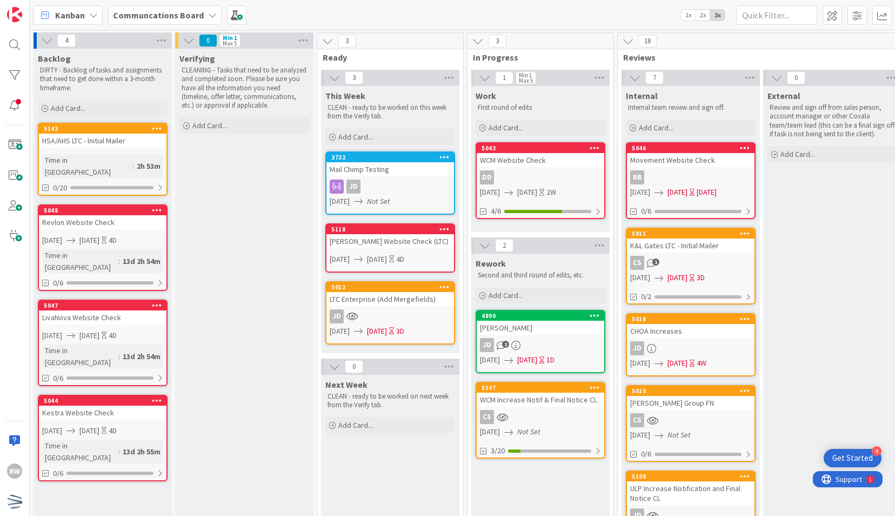
click at [125, 144] on div "HSA/AHS LTC - Initial Mailer" at bounding box center [103, 141] width 128 height 14
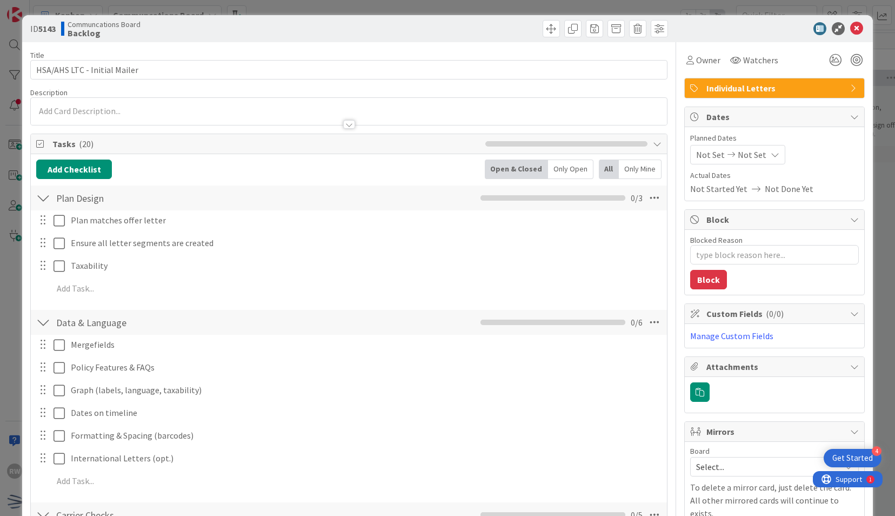
type textarea "x"
click at [850, 23] on icon at bounding box center [856, 28] width 13 height 13
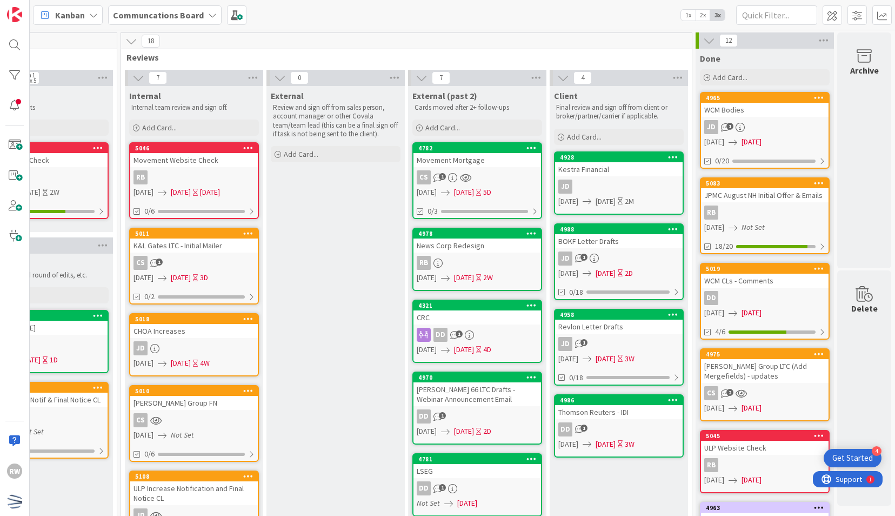
scroll to position [0, 504]
